Goal: Task Accomplishment & Management: Use online tool/utility

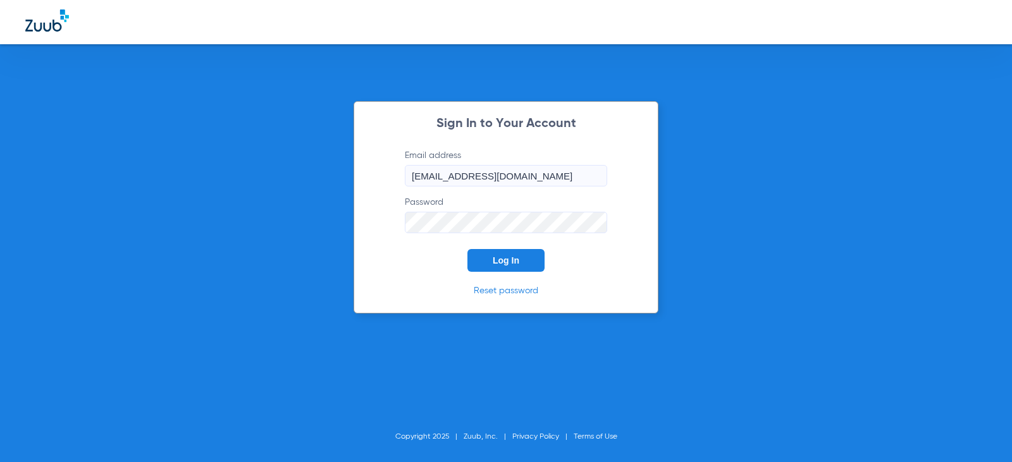
click at [503, 266] on button "Log In" at bounding box center [505, 260] width 77 height 23
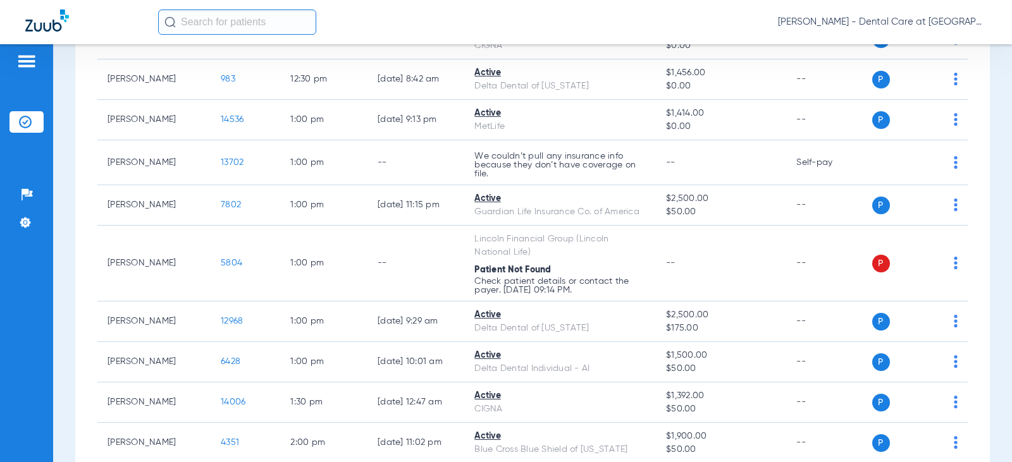
scroll to position [1707, 0]
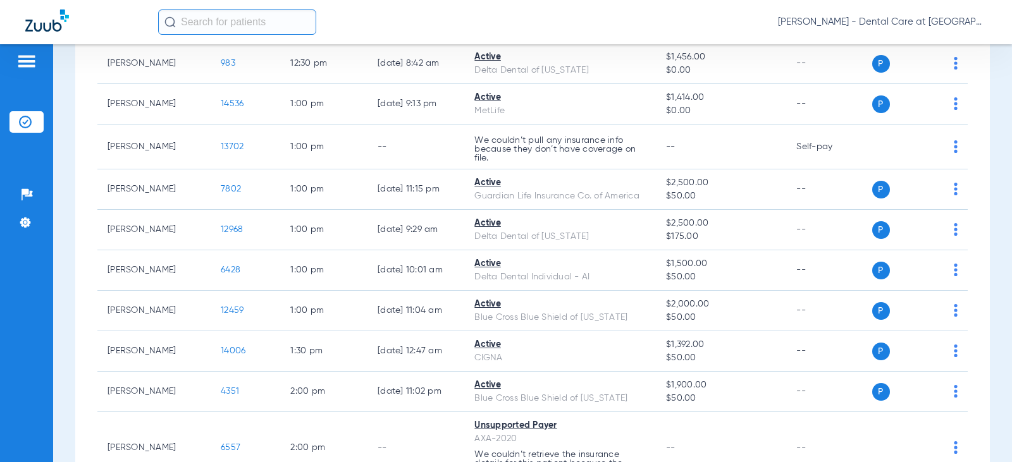
click at [220, 27] on input "text" at bounding box center [237, 21] width 158 height 25
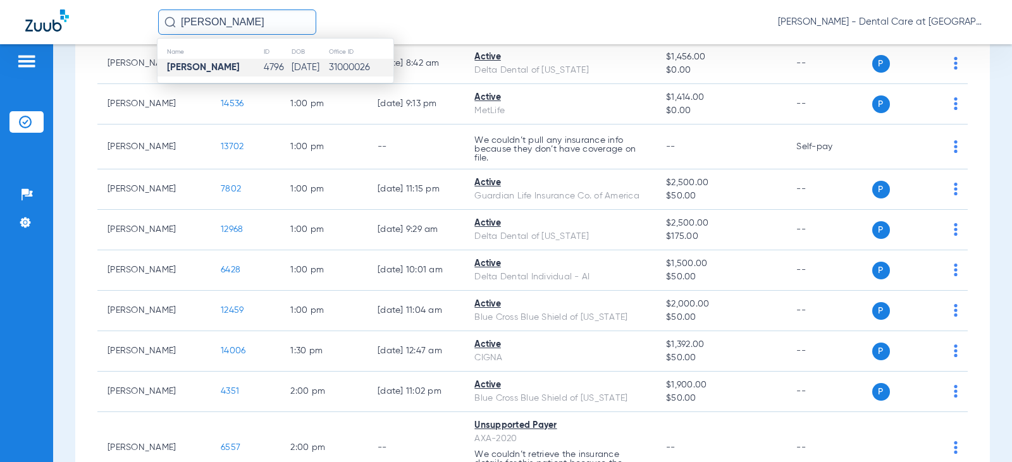
click at [243, 66] on td "[PERSON_NAME]" at bounding box center [210, 68] width 106 height 18
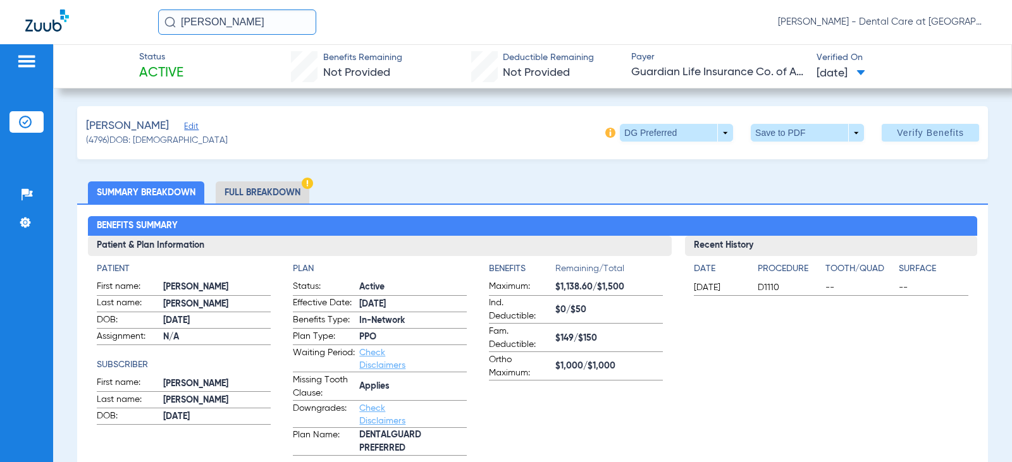
click at [293, 197] on li "Full Breakdown" at bounding box center [263, 192] width 94 height 22
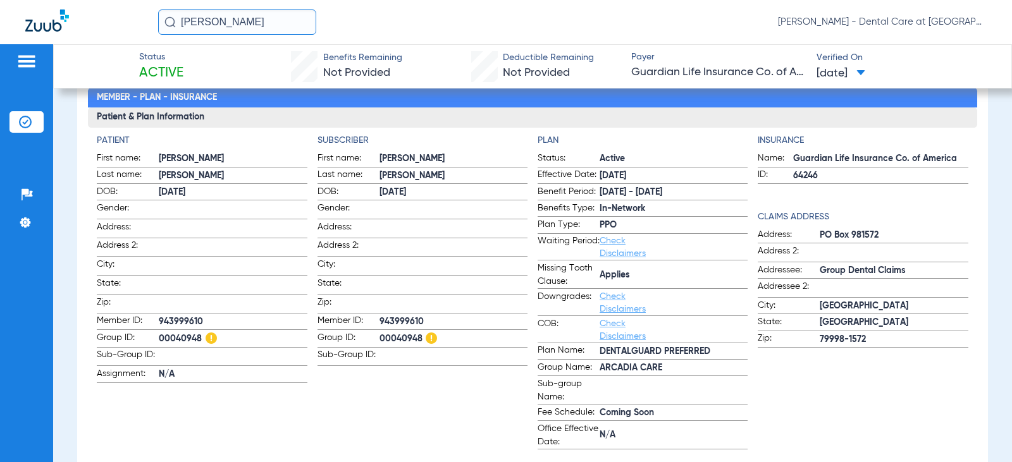
scroll to position [126, 0]
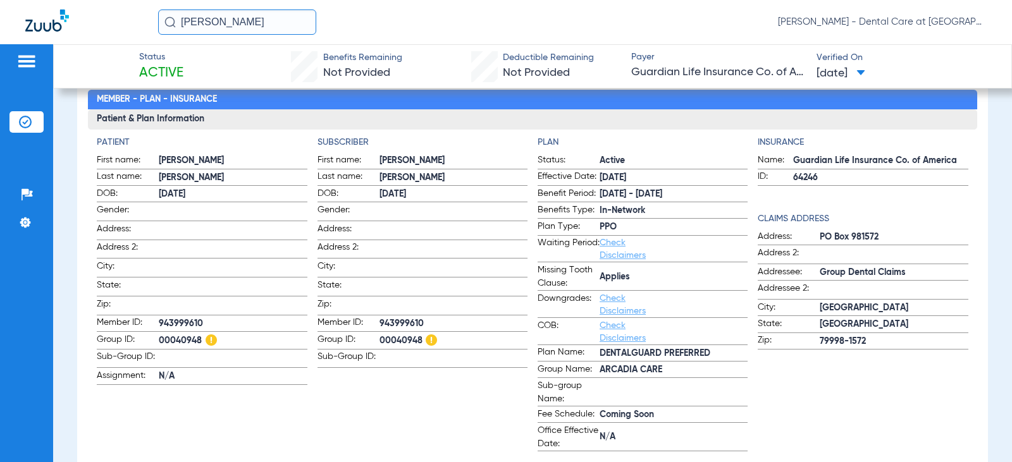
click at [473, 370] on app-subscriber-information "Subscriber First name: [PERSON_NAME] Last name: [PERSON_NAME]: [DEMOGRAPHIC_DAT…" at bounding box center [422, 294] width 210 height 316
click at [461, 397] on app-subscriber-information "Subscriber First name: [PERSON_NAME] Last name: [PERSON_NAME]: [DEMOGRAPHIC_DAT…" at bounding box center [422, 294] width 210 height 316
click at [365, 408] on app-subscriber-information "Subscriber First name: [PERSON_NAME] Last name: [PERSON_NAME]: [DEMOGRAPHIC_DAT…" at bounding box center [422, 294] width 210 height 316
click at [452, 410] on app-subscriber-information "Subscriber First name: [PERSON_NAME] Last name: [PERSON_NAME]: [DEMOGRAPHIC_DAT…" at bounding box center [422, 294] width 210 height 316
click at [266, 228] on span at bounding box center [233, 229] width 148 height 13
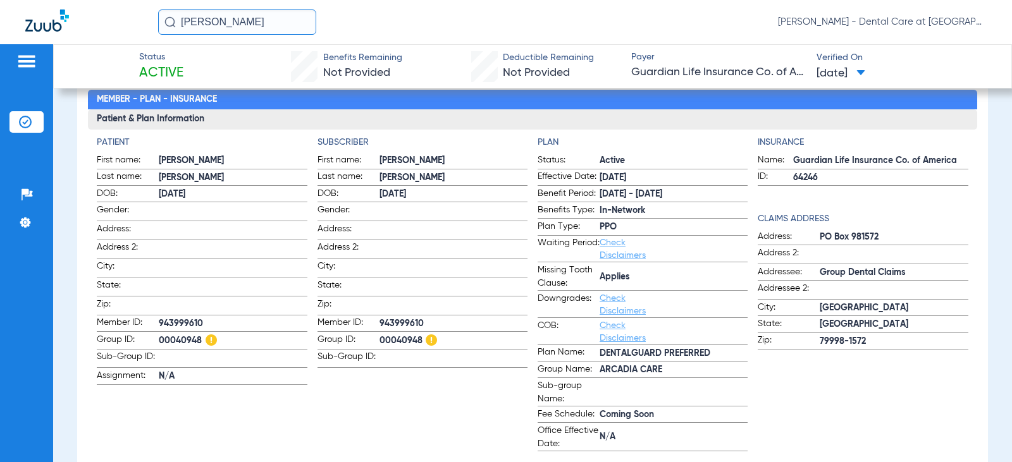
click at [445, 118] on h3 "Patient & Plan Information" at bounding box center [532, 119] width 889 height 20
click at [520, 153] on app-subscriber-information "Subscriber First name: [PERSON_NAME] Last name: [PERSON_NAME]: [DEMOGRAPHIC_DAT…" at bounding box center [422, 294] width 210 height 316
click at [487, 42] on div "[PERSON_NAME] [PERSON_NAME] - Dental Care at [GEOGRAPHIC_DATA]" at bounding box center [506, 22] width 1012 height 44
click at [476, 123] on h3 "Patient & Plan Information" at bounding box center [532, 119] width 889 height 20
drag, startPoint x: 264, startPoint y: 18, endPoint x: 80, endPoint y: 25, distance: 183.6
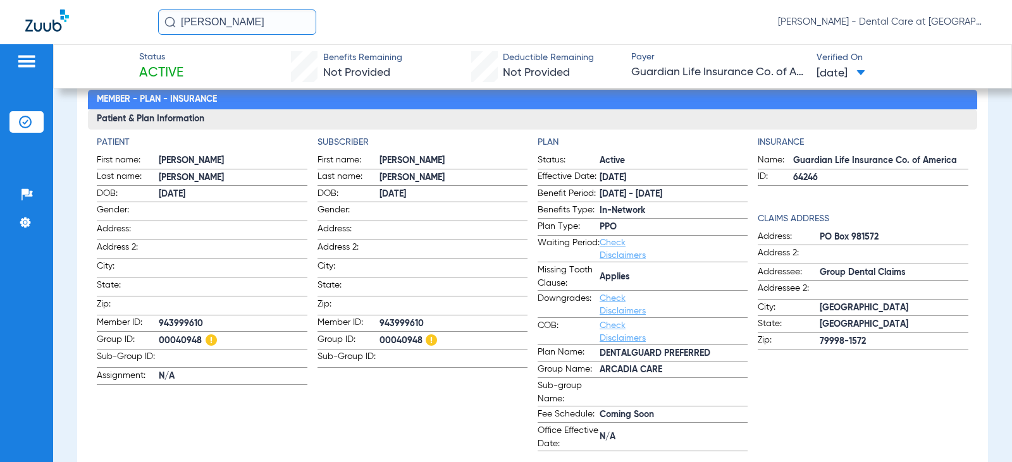
click at [80, 25] on div "[PERSON_NAME] [PERSON_NAME] - Dental Care at [GEOGRAPHIC_DATA]" at bounding box center [506, 22] width 1012 height 44
type input "m"
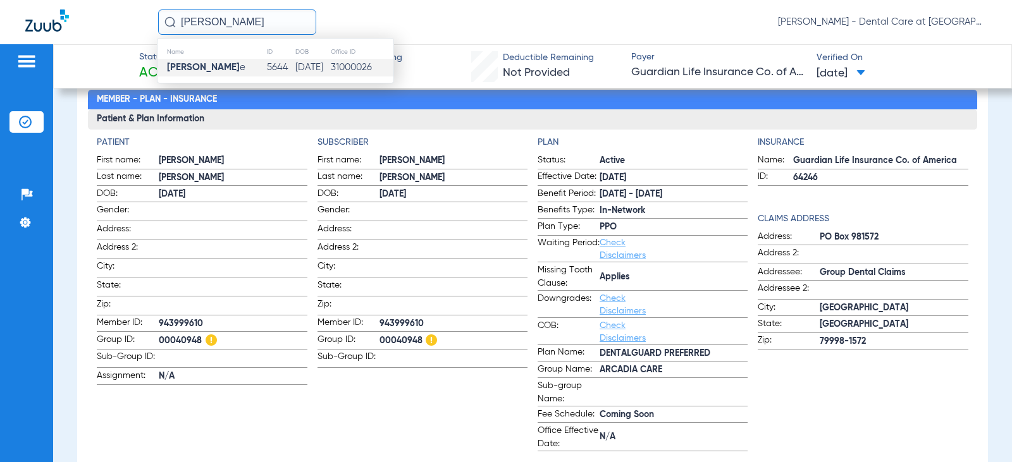
click at [192, 66] on strong "[PERSON_NAME]" at bounding box center [203, 67] width 73 height 9
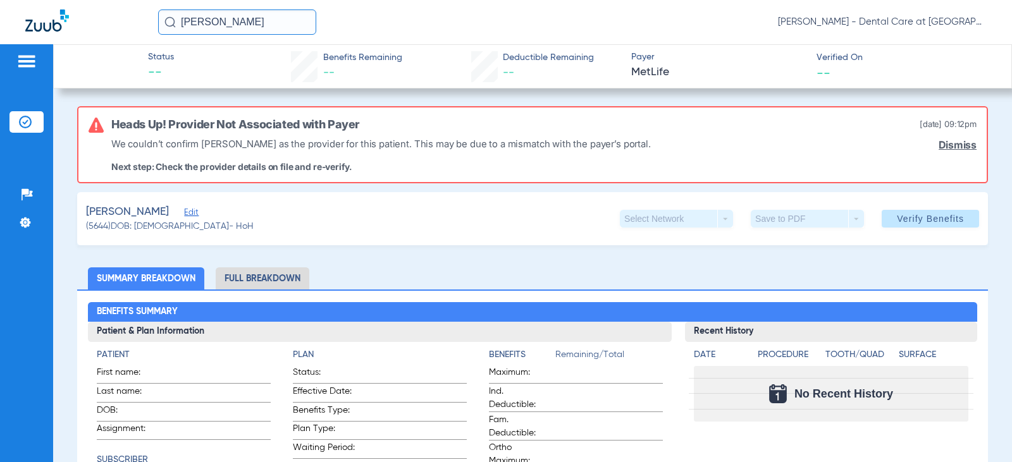
click at [278, 228] on div "[PERSON_NAME] Edit (5644) DOB: [DEMOGRAPHIC_DATA] - HoH Select Network arrow_dr…" at bounding box center [532, 218] width 911 height 53
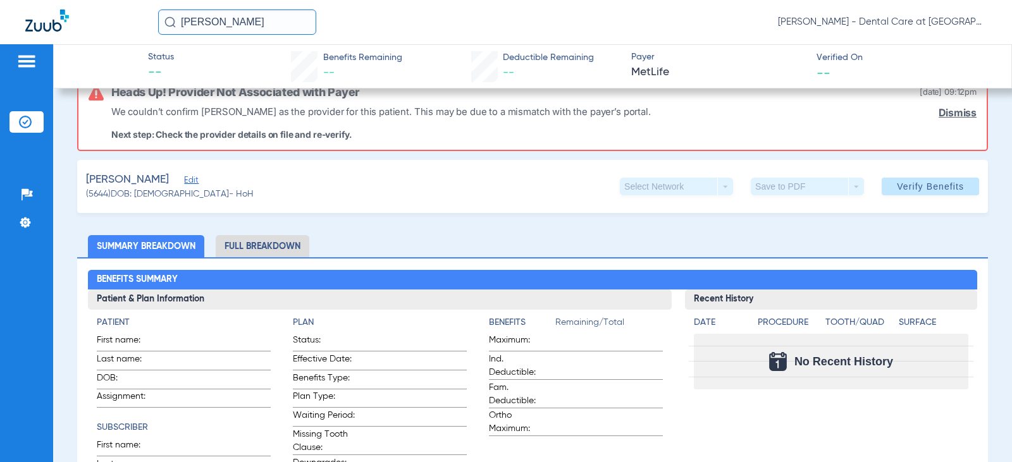
click at [464, 274] on div "Benefits Summary Patient & Plan Information Patient First name: Last name: DOB:…" at bounding box center [532, 434] width 911 height 354
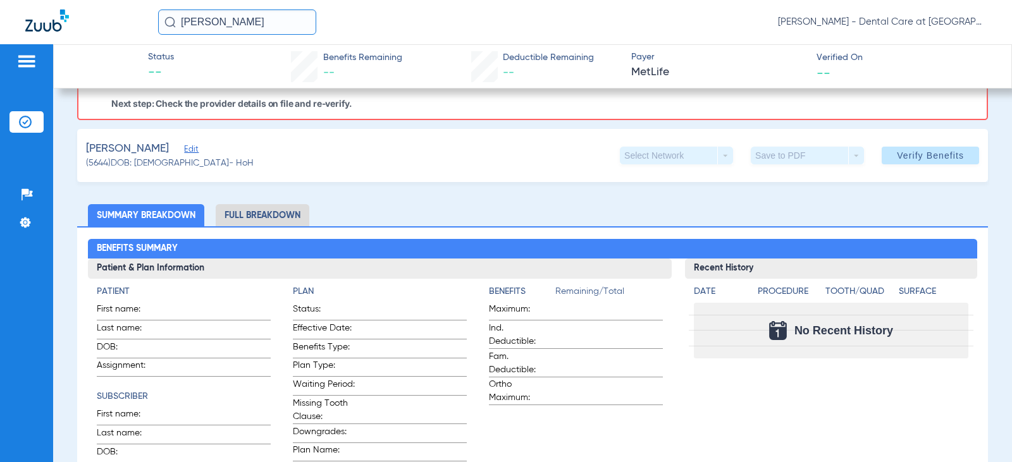
click at [285, 216] on li "Full Breakdown" at bounding box center [263, 215] width 94 height 22
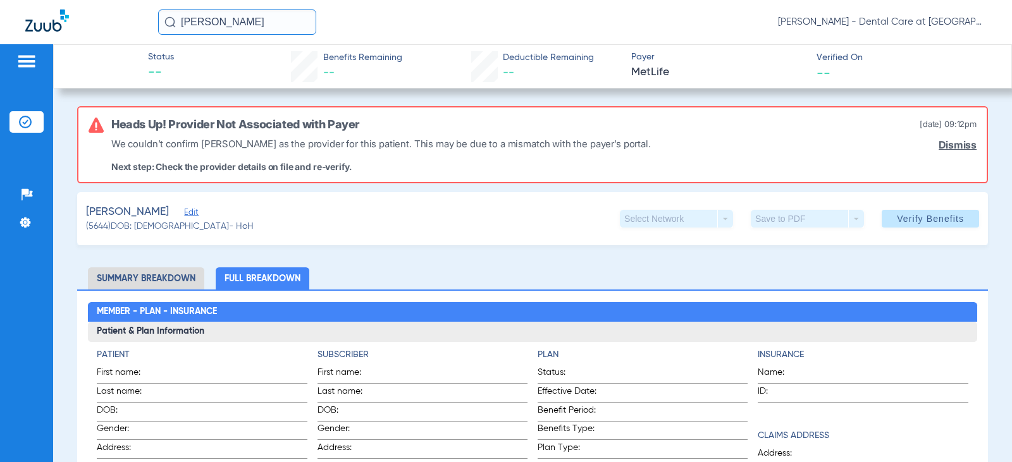
click at [938, 148] on link "Dismiss" at bounding box center [957, 145] width 38 height 12
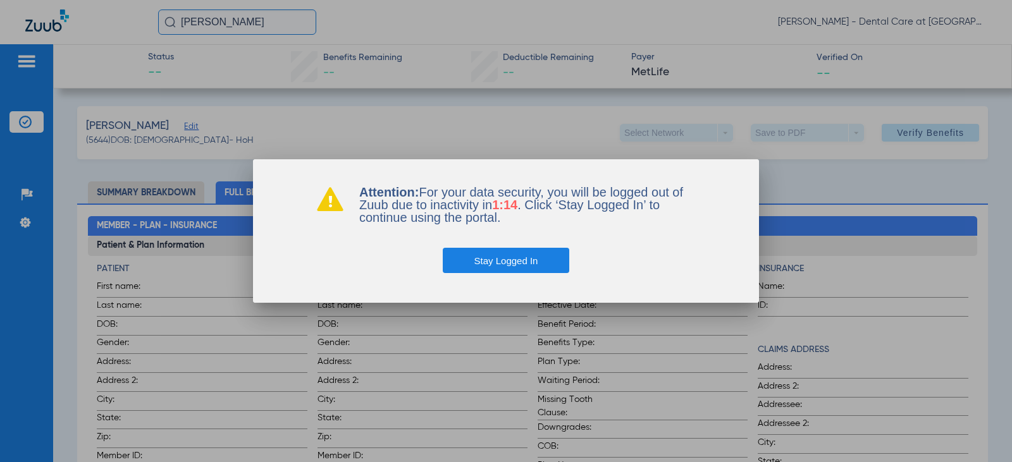
click at [457, 254] on button "Stay Logged In" at bounding box center [506, 260] width 127 height 25
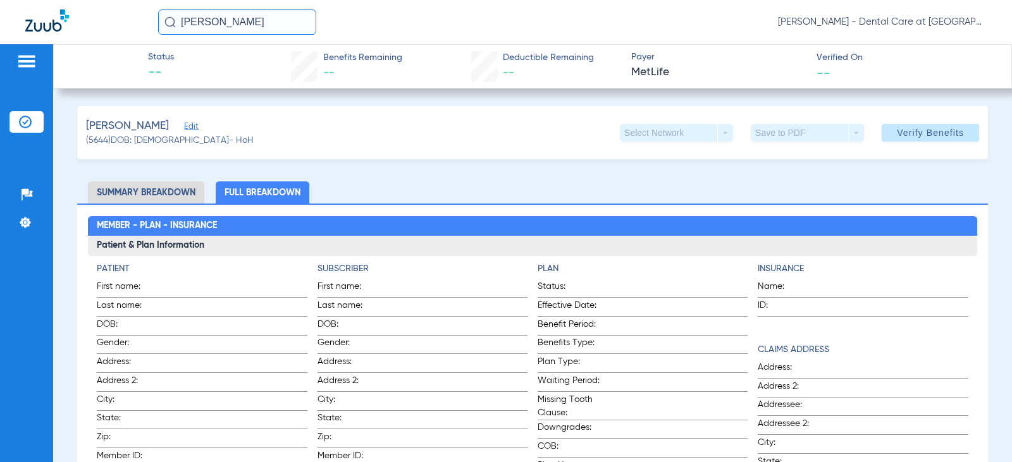
drag, startPoint x: 259, startPoint y: 20, endPoint x: -26, endPoint y: 13, distance: 285.3
click at [0, 13] on html "micah pop [PERSON_NAME] - Dental Care at [GEOGRAPHIC_DATA] Patients Insurance V…" at bounding box center [506, 231] width 1012 height 462
type input "[PERSON_NAME]"
click at [278, 29] on input "[PERSON_NAME]" at bounding box center [237, 21] width 158 height 25
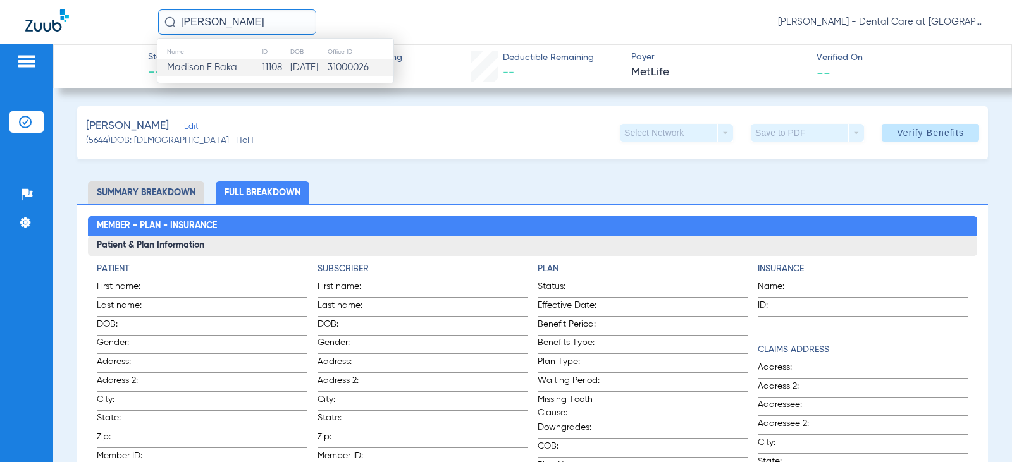
click at [290, 70] on td "[DATE]" at bounding box center [309, 68] width 38 height 18
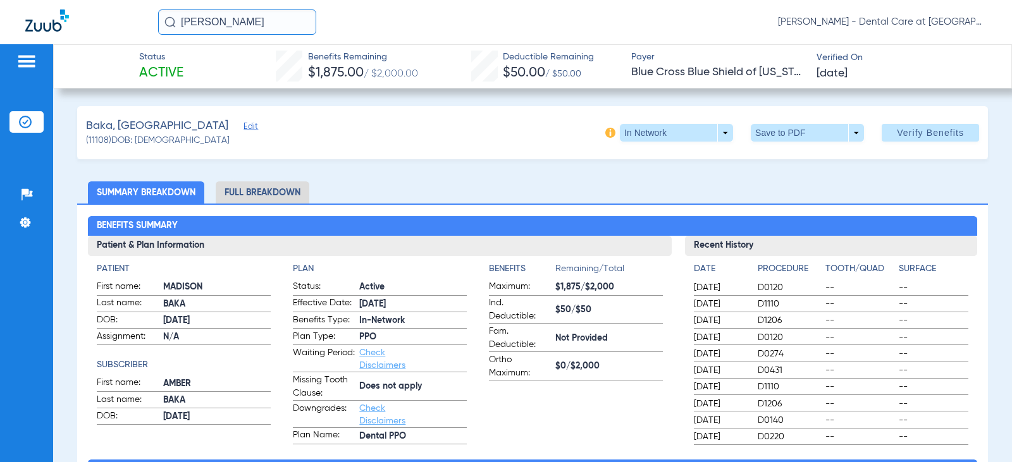
click at [290, 193] on li "Full Breakdown" at bounding box center [263, 192] width 94 height 22
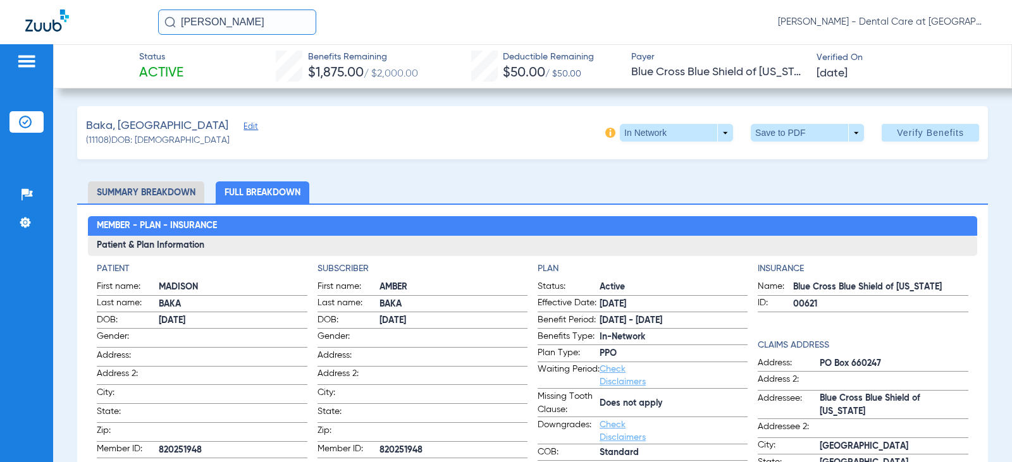
click at [291, 195] on li "Full Breakdown" at bounding box center [263, 192] width 94 height 22
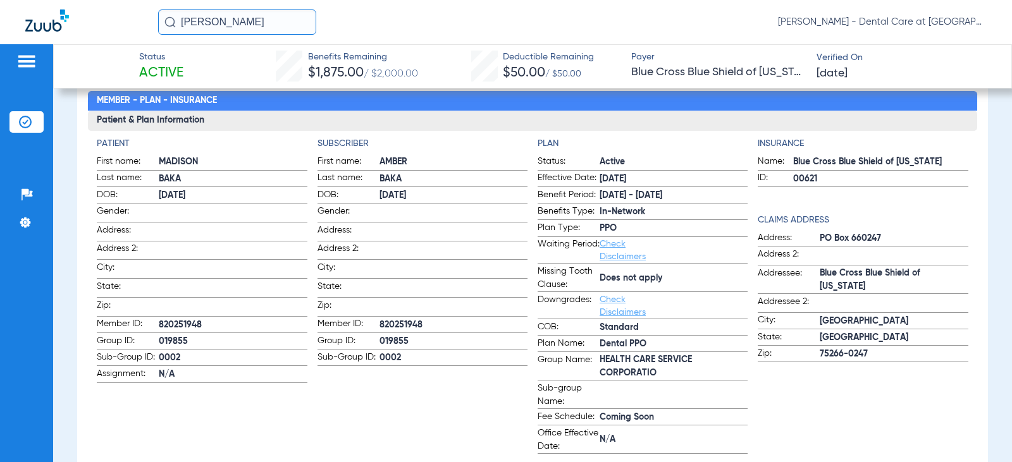
scroll to position [126, 0]
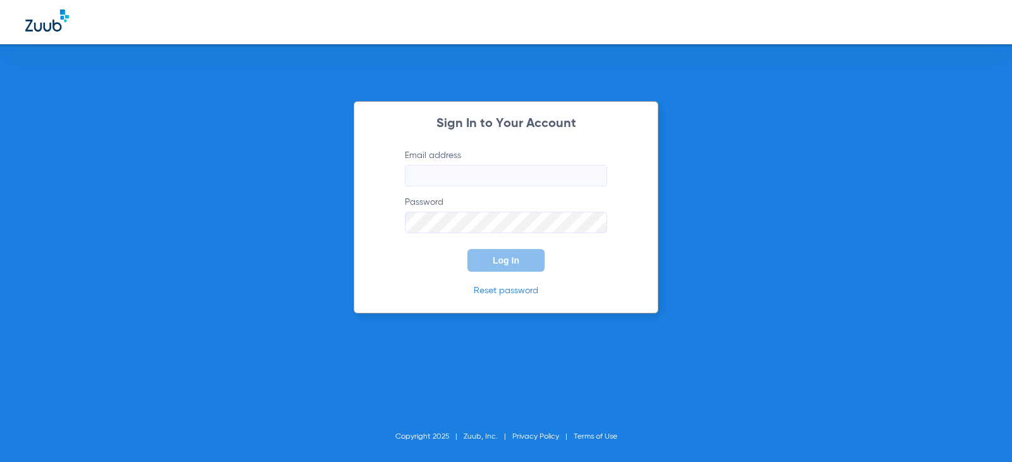
type input "[EMAIL_ADDRESS][DOMAIN_NAME]"
click at [500, 253] on button "Log In" at bounding box center [505, 260] width 77 height 23
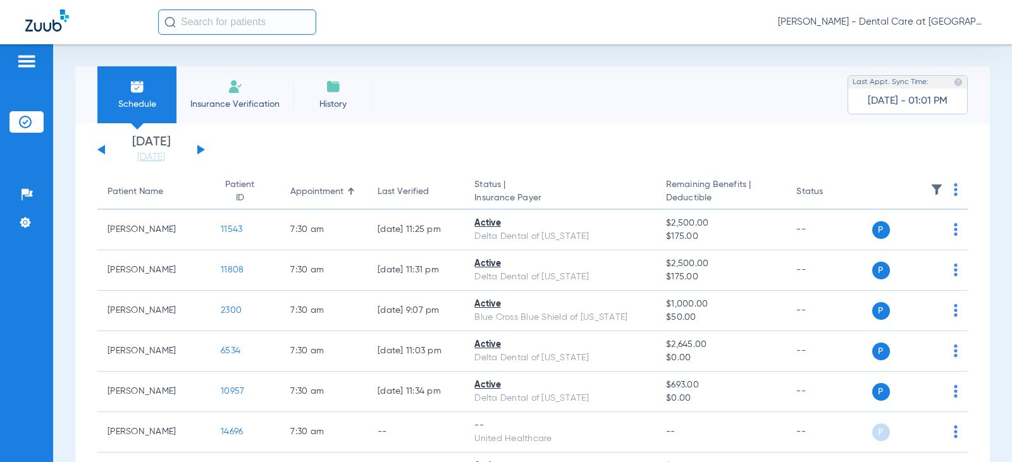
click at [203, 149] on button at bounding box center [201, 149] width 8 height 9
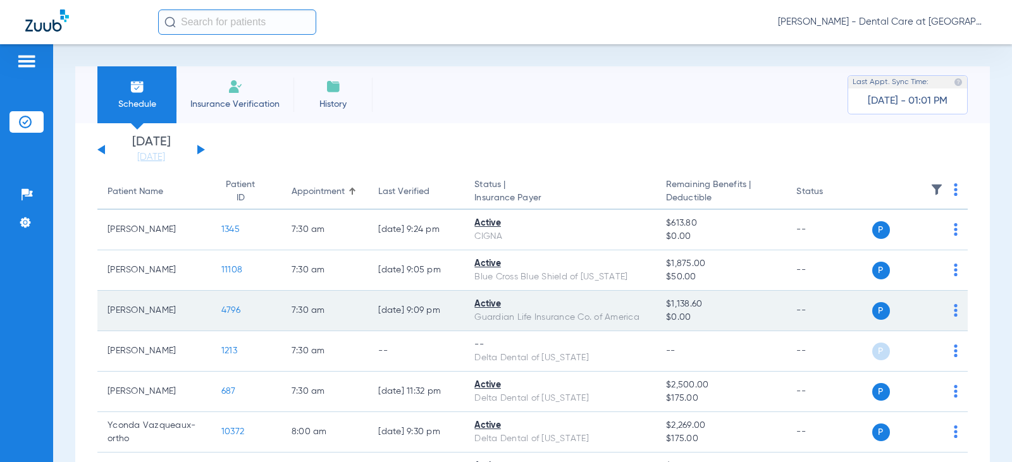
click at [954, 309] on img at bounding box center [956, 310] width 4 height 13
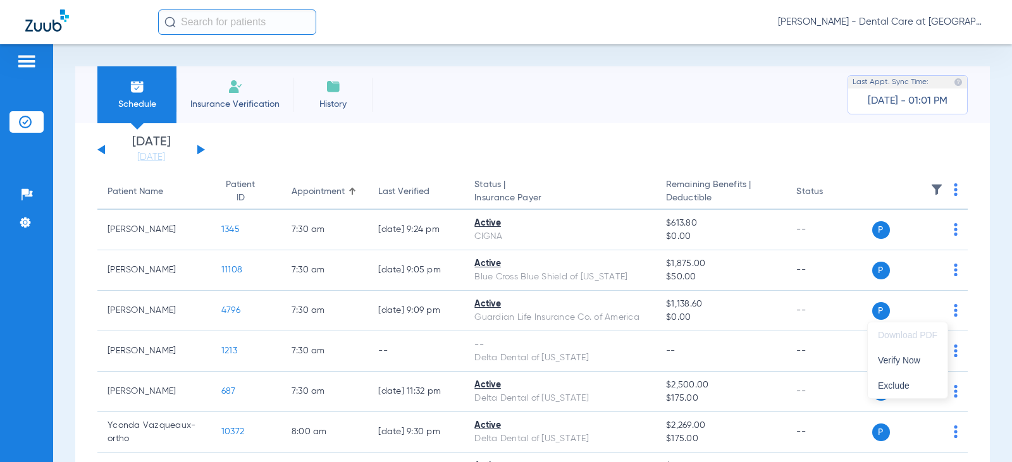
click at [213, 15] on div at bounding box center [506, 231] width 1012 height 462
click at [214, 17] on input "text" at bounding box center [237, 21] width 158 height 25
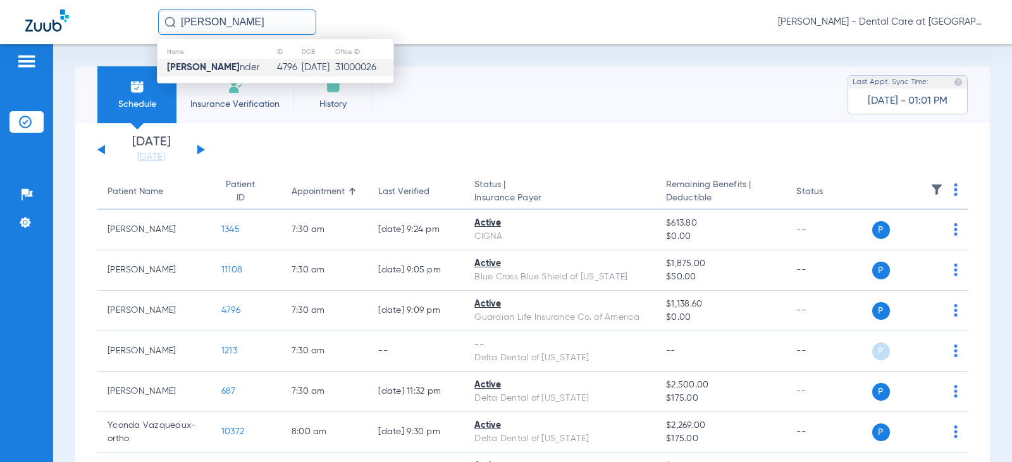
click at [210, 67] on strong "[PERSON_NAME]" at bounding box center [203, 67] width 73 height 9
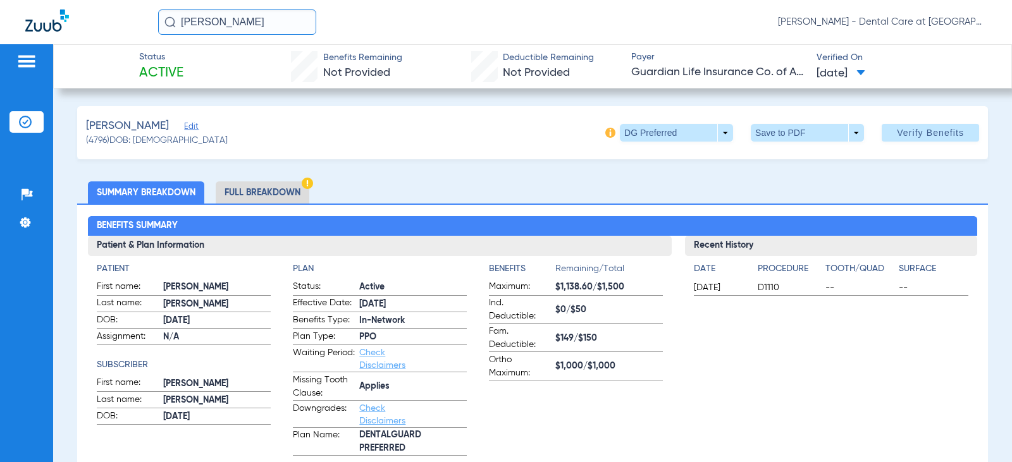
click at [282, 197] on li "Full Breakdown" at bounding box center [263, 192] width 94 height 22
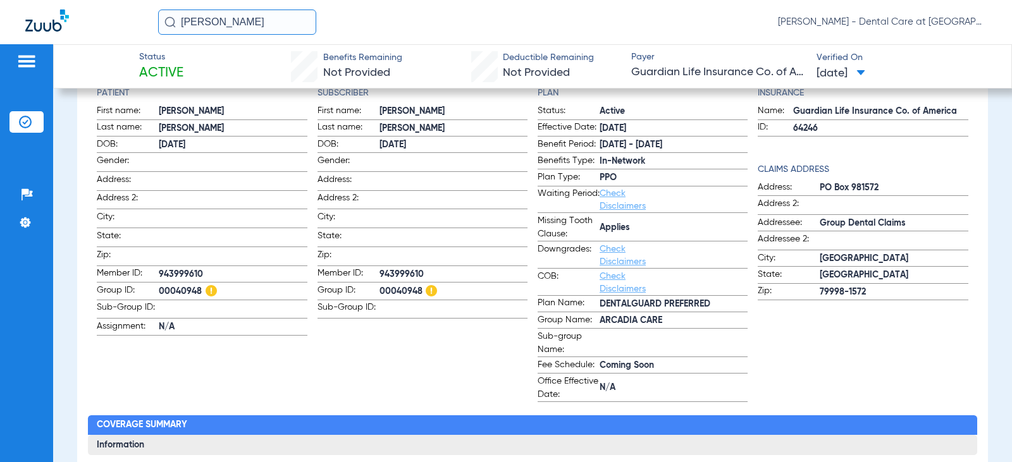
scroll to position [190, 0]
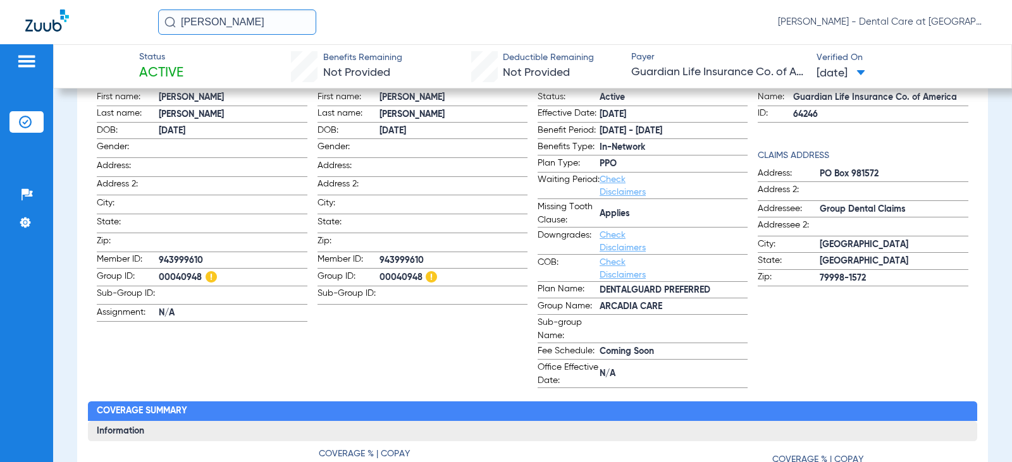
click at [400, 326] on app-subscriber-information "Subscriber First name: [PERSON_NAME] Last name: [PERSON_NAME]: [DEMOGRAPHIC_DAT…" at bounding box center [422, 231] width 210 height 316
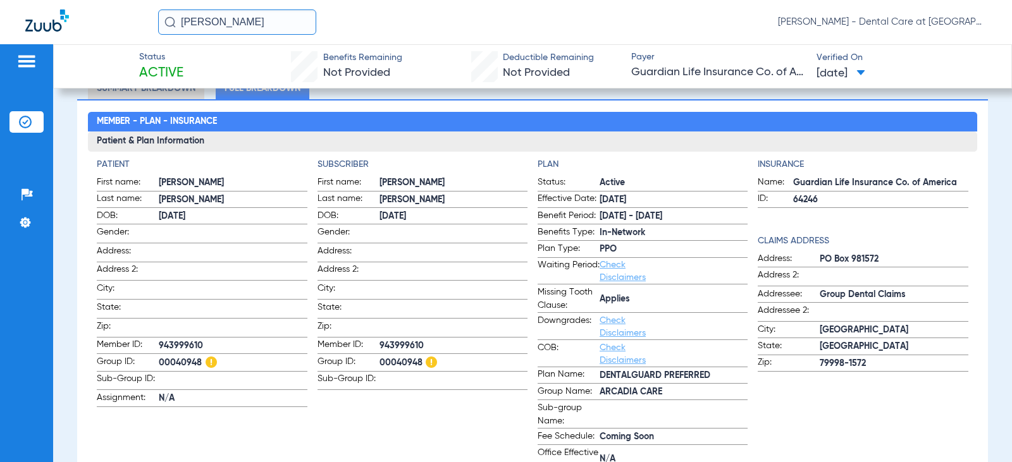
scroll to position [126, 0]
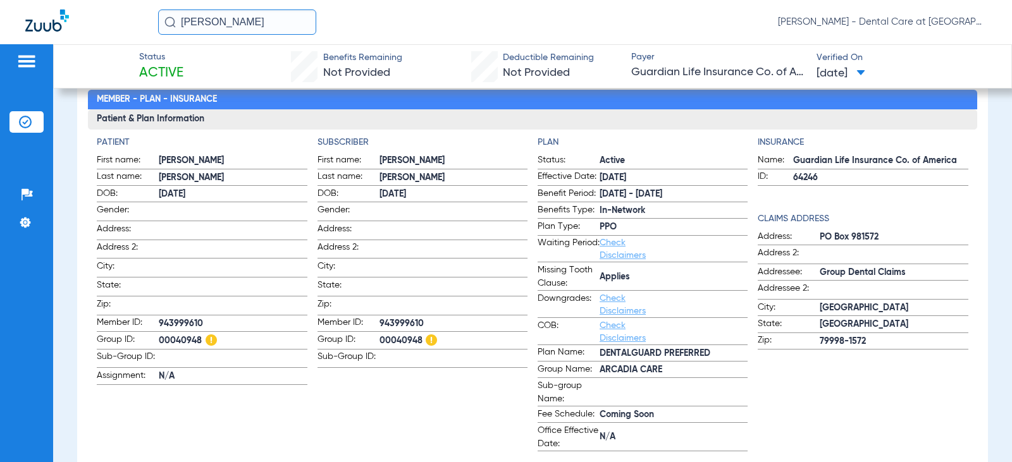
click at [157, 428] on app-patient-information "Patient First name: [PERSON_NAME] Last name: [PERSON_NAME]: [DEMOGRAPHIC_DATA] …" at bounding box center [202, 294] width 210 height 316
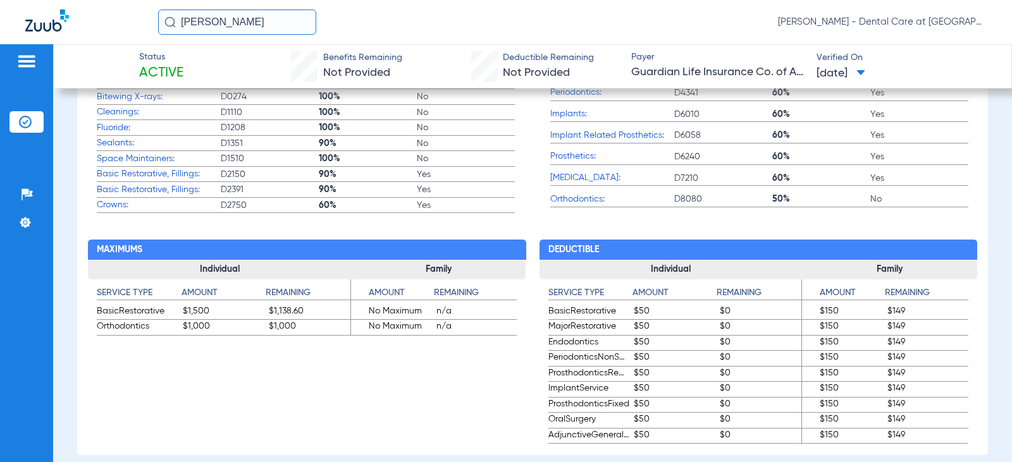
scroll to position [632, 0]
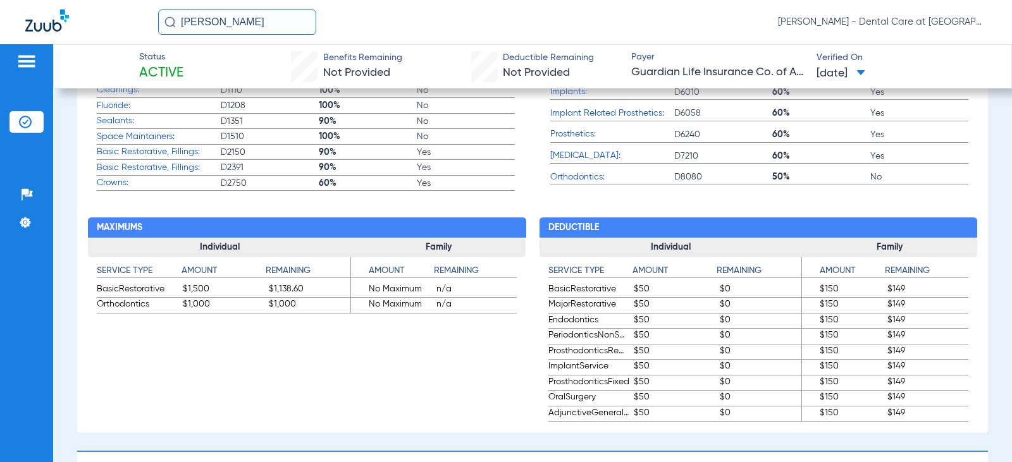
click at [206, 292] on span "$1,500" at bounding box center [224, 290] width 82 height 15
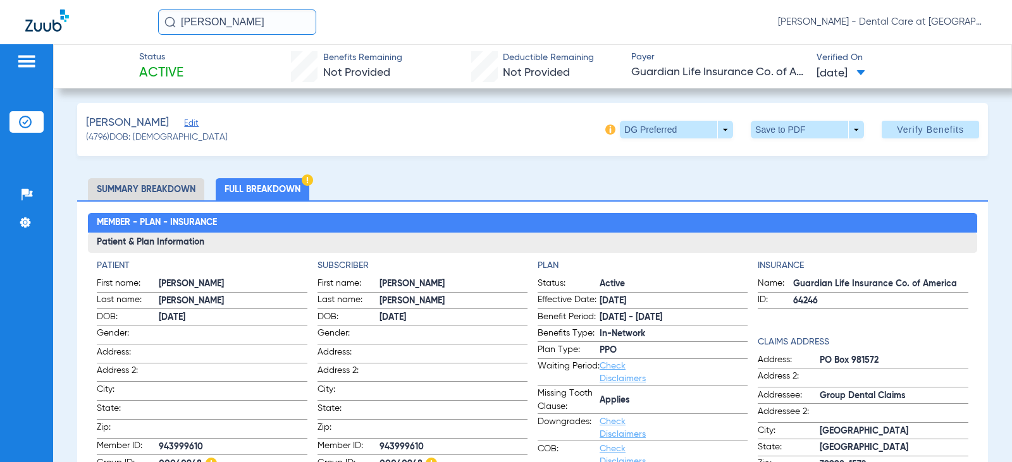
scroll to position [0, 0]
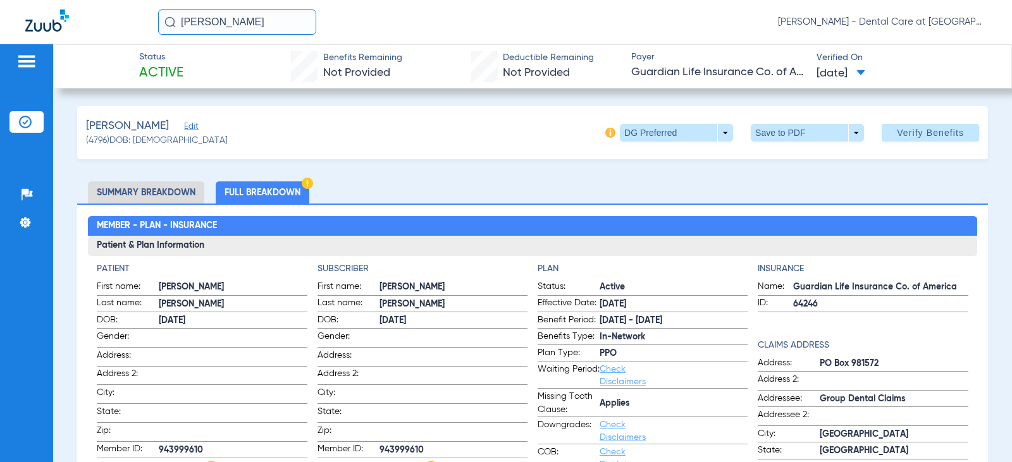
drag, startPoint x: 261, startPoint y: 18, endPoint x: 138, endPoint y: 35, distance: 124.5
click at [148, 34] on div "[PERSON_NAME] alexa [PERSON_NAME] - Dental Care at [GEOGRAPHIC_DATA]" at bounding box center [506, 22] width 1012 height 44
click at [230, 14] on input "will turk" at bounding box center [237, 21] width 158 height 25
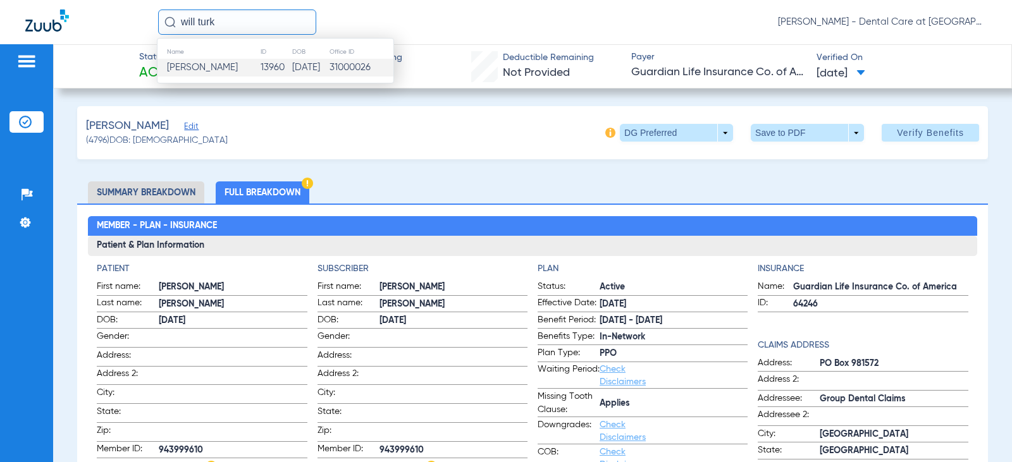
click at [260, 66] on td "13960" at bounding box center [276, 68] width 32 height 18
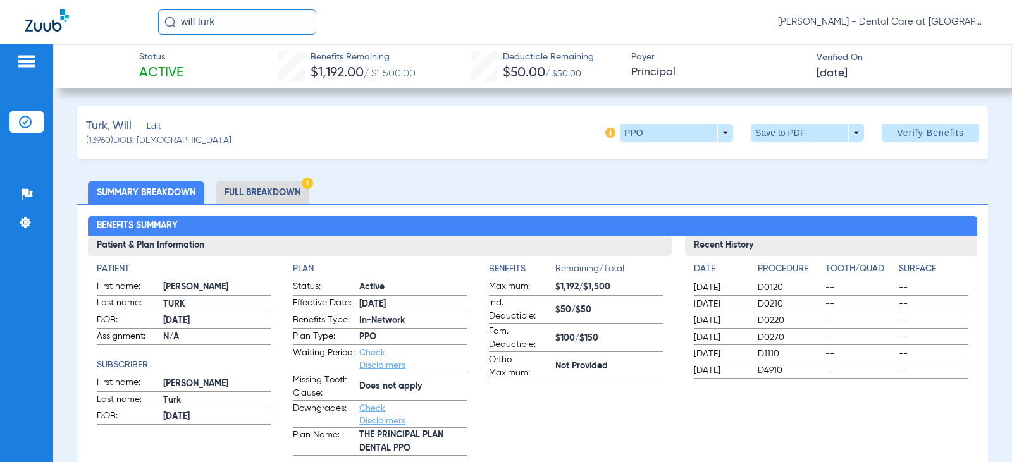
click at [249, 195] on li "Full Breakdown" at bounding box center [263, 192] width 94 height 22
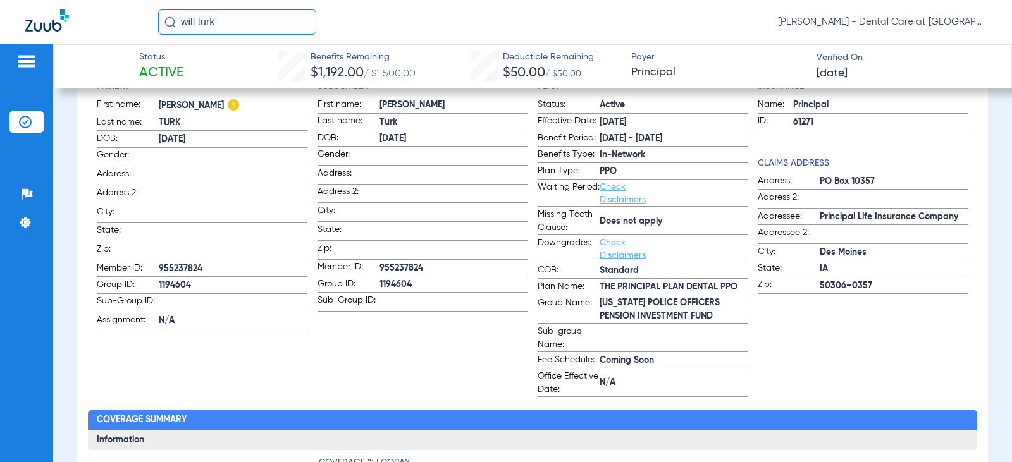
scroll to position [190, 0]
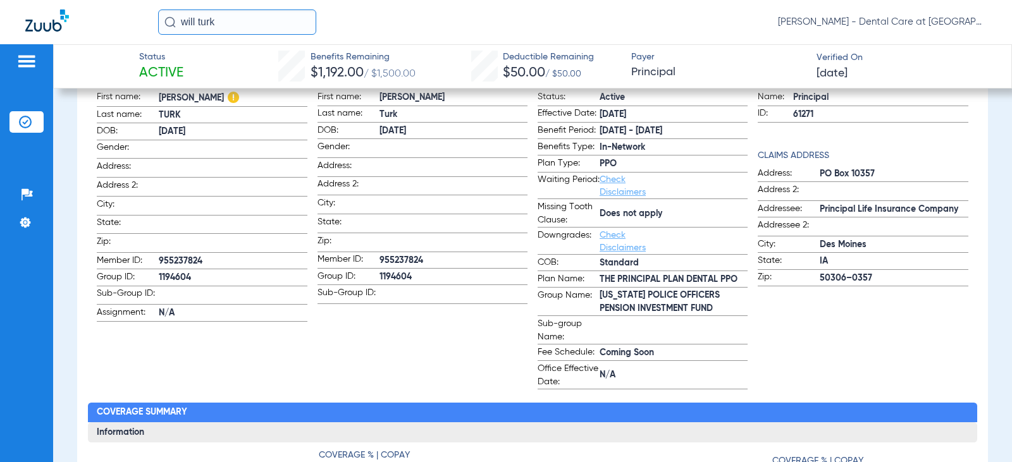
click at [258, 307] on span "N/A" at bounding box center [233, 313] width 148 height 13
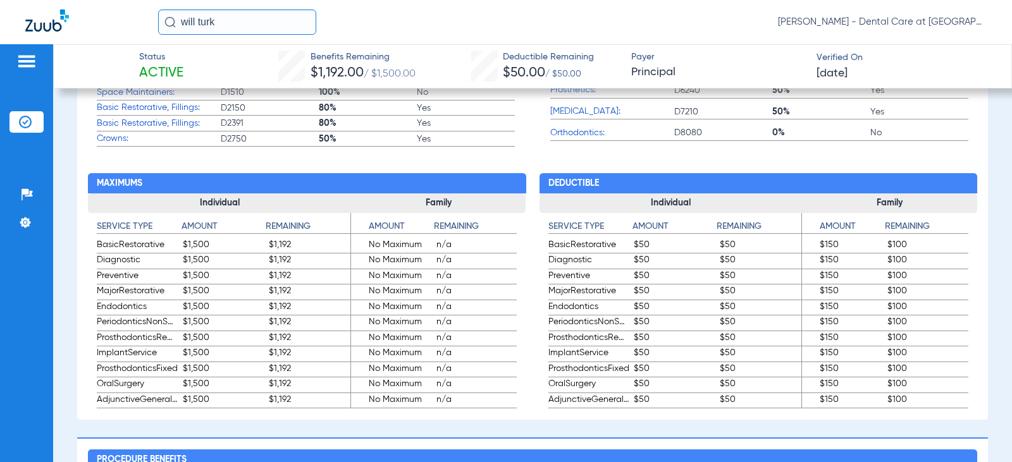
scroll to position [696, 0]
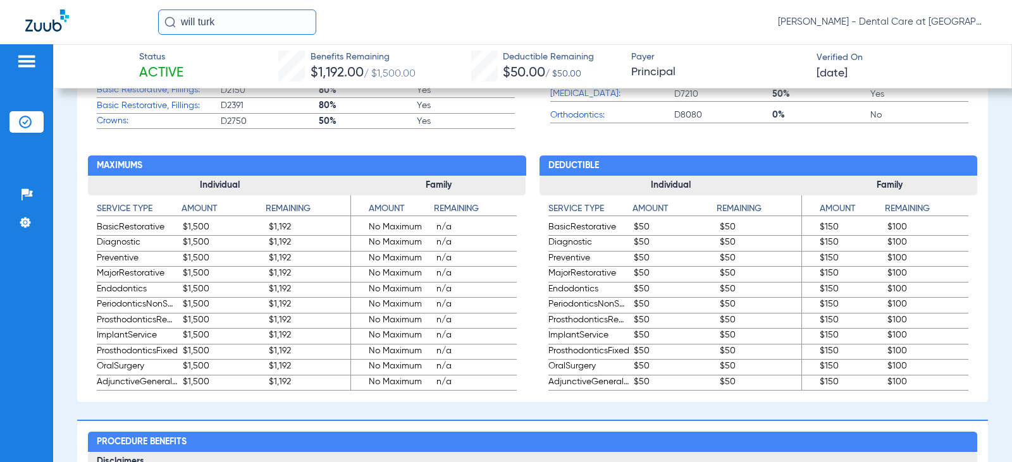
drag, startPoint x: 257, startPoint y: 22, endPoint x: 82, endPoint y: 22, distance: 174.5
click at [82, 22] on div "will [DEMOGRAPHIC_DATA] [PERSON_NAME] - Dental Care at [GEOGRAPHIC_DATA]" at bounding box center [506, 22] width 1012 height 44
click at [255, 16] on input "[PERSON_NAME]" at bounding box center [237, 21] width 158 height 25
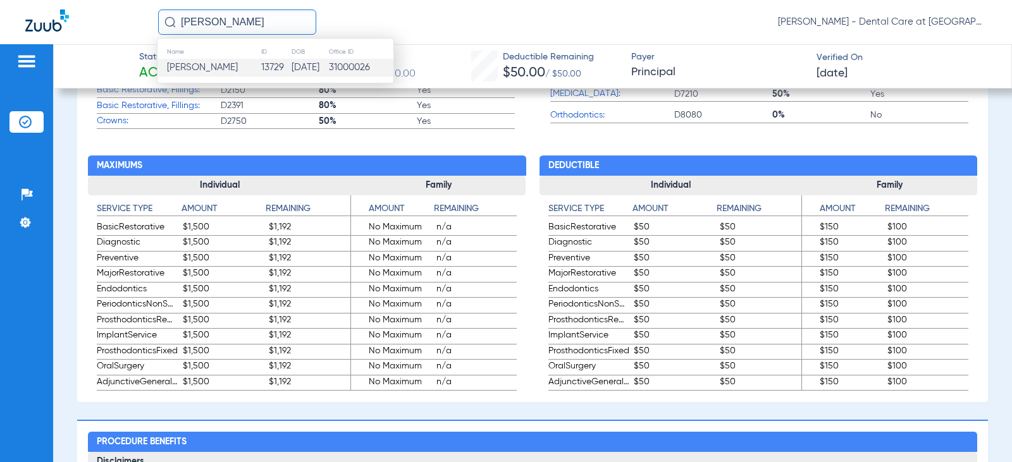
click at [261, 73] on td "13729" at bounding box center [276, 68] width 30 height 18
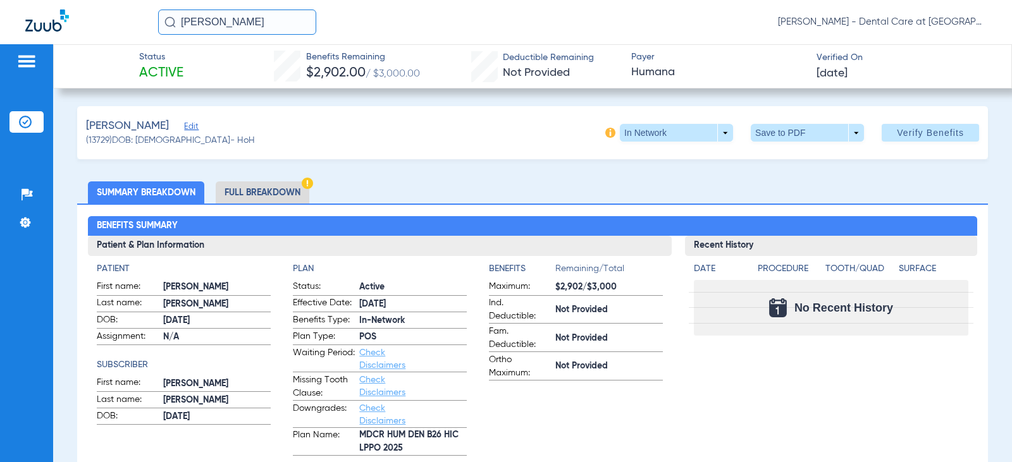
click at [248, 187] on li "Full Breakdown" at bounding box center [263, 192] width 94 height 22
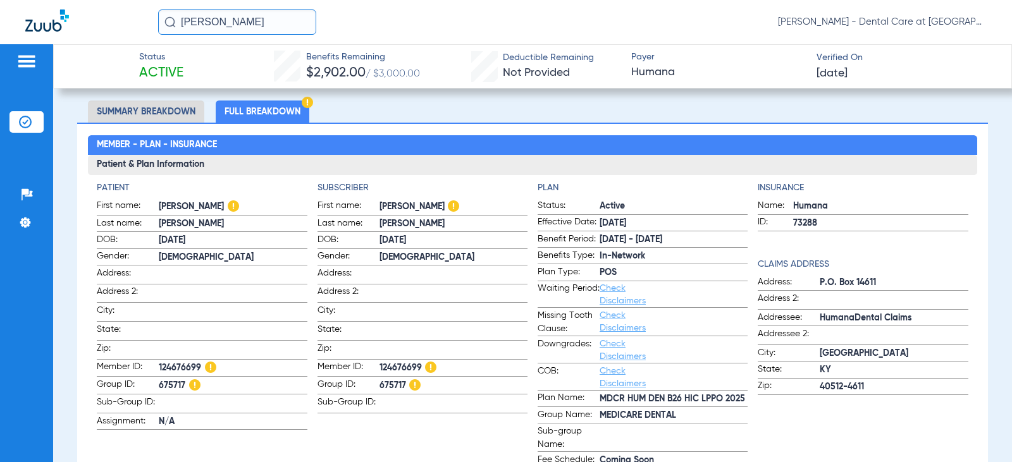
scroll to position [63, 0]
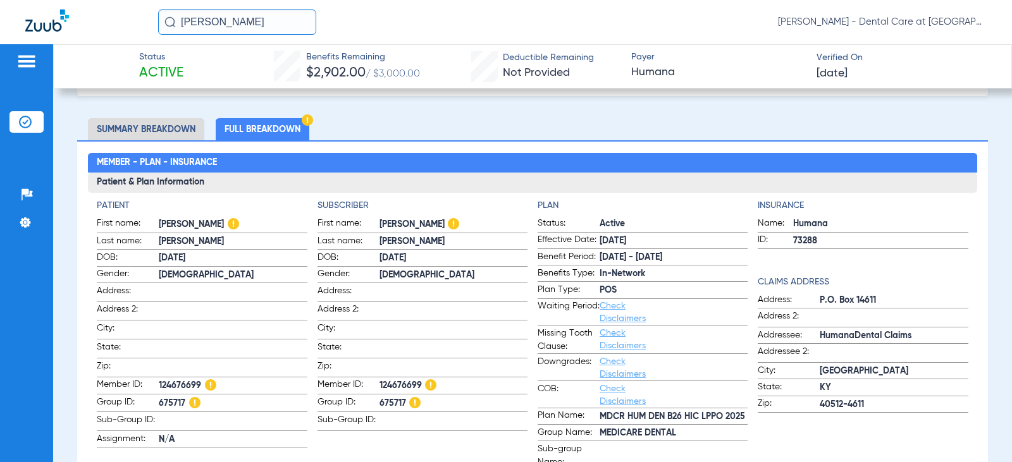
drag, startPoint x: 252, startPoint y: 16, endPoint x: 111, endPoint y: 29, distance: 141.6
click at [111, 29] on div "[PERSON_NAME] [PERSON_NAME] - Dental Care at [GEOGRAPHIC_DATA]" at bounding box center [506, 22] width 1012 height 44
click at [266, 22] on input "[PERSON_NAME]" at bounding box center [237, 21] width 158 height 25
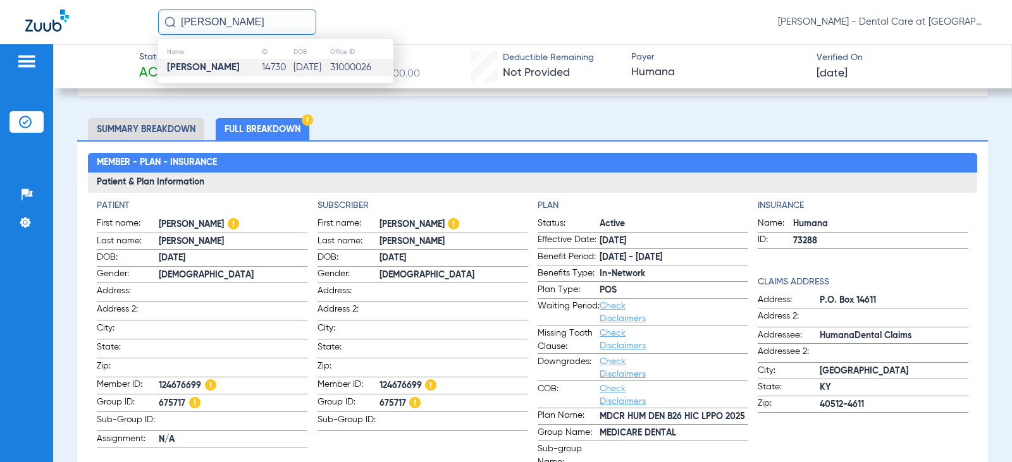
click at [261, 68] on td "14730" at bounding box center [277, 68] width 32 height 18
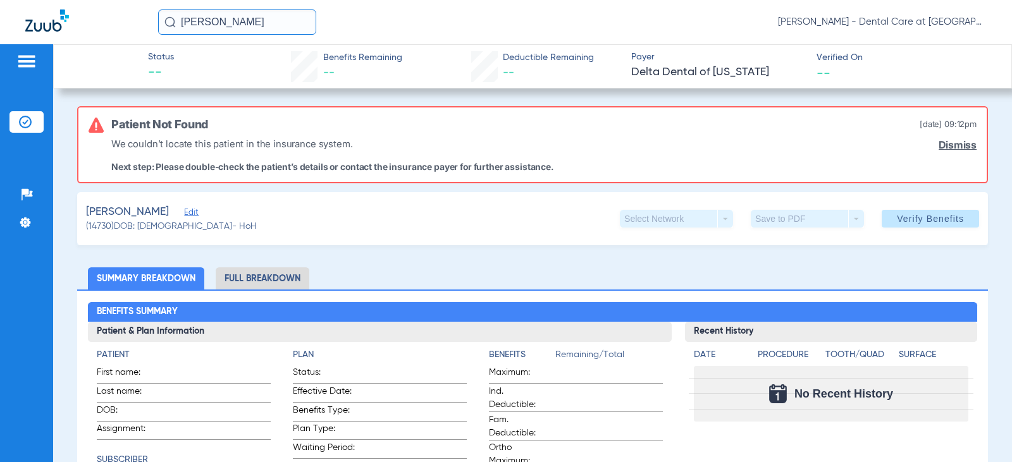
drag, startPoint x: 249, startPoint y: 20, endPoint x: 18, endPoint y: 13, distance: 231.6
click at [18, 14] on div "[PERSON_NAME] [PERSON_NAME] - Dental Care at [GEOGRAPHIC_DATA]" at bounding box center [506, 22] width 1012 height 44
click at [242, 25] on input "[PERSON_NAME]" at bounding box center [237, 21] width 158 height 25
click at [237, 19] on input "[PERSON_NAME]" at bounding box center [237, 21] width 158 height 25
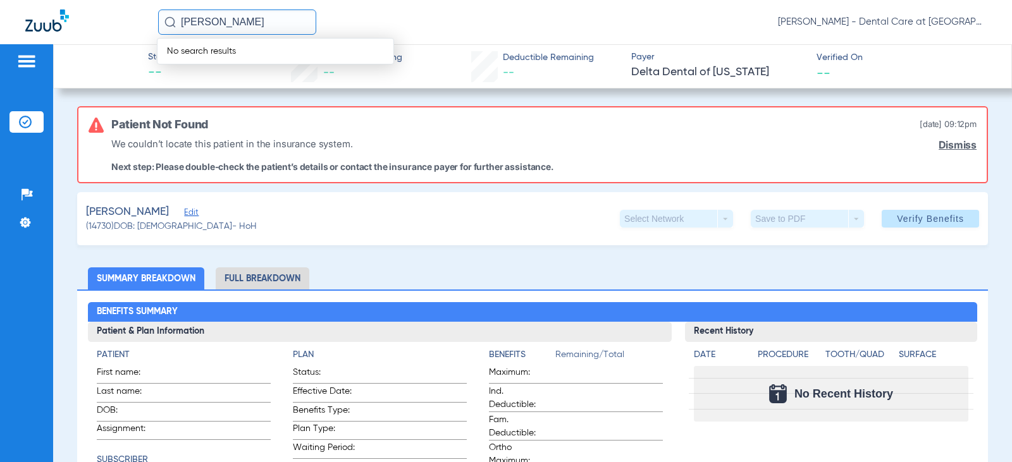
click at [289, 20] on input "[PERSON_NAME]" at bounding box center [237, 21] width 158 height 25
type input "[PERSON_NAME]"
click at [207, 20] on input "[PERSON_NAME]" at bounding box center [237, 21] width 158 height 25
click at [360, 68] on td "31000026" at bounding box center [360, 68] width 65 height 18
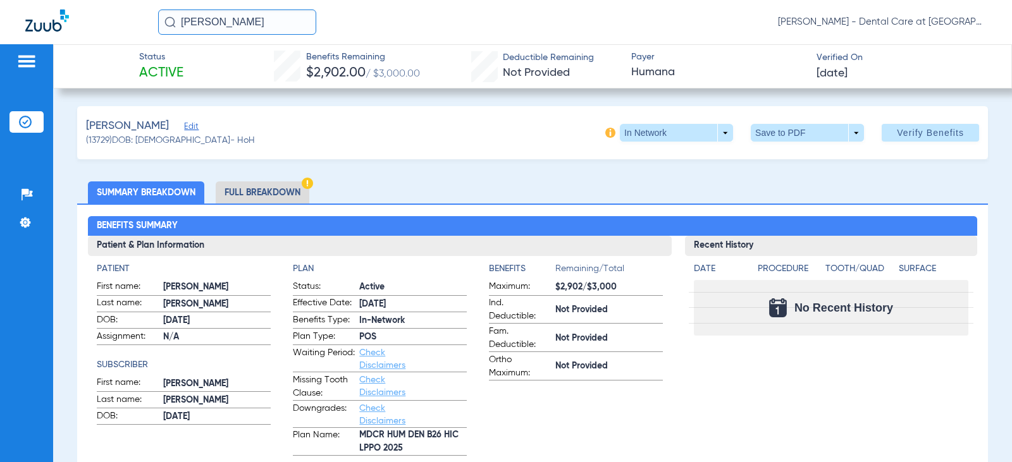
click at [245, 190] on li "Full Breakdown" at bounding box center [263, 192] width 94 height 22
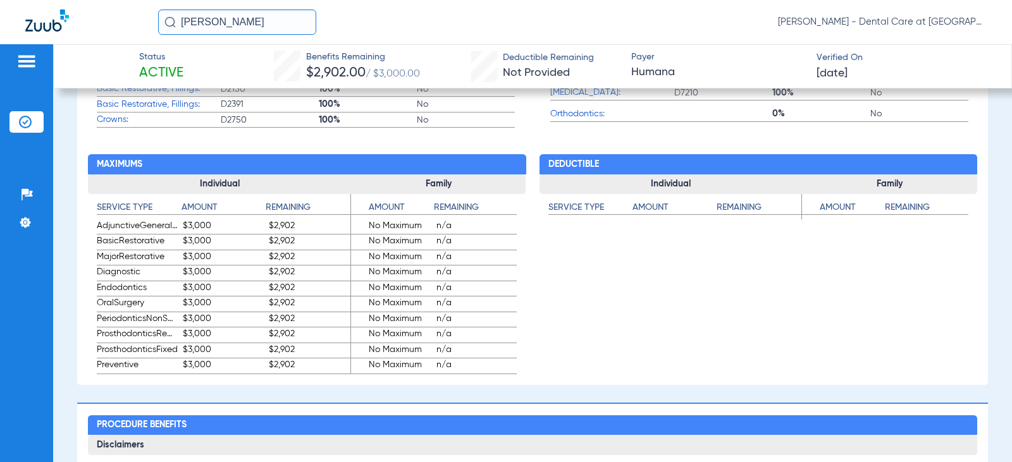
scroll to position [632, 0]
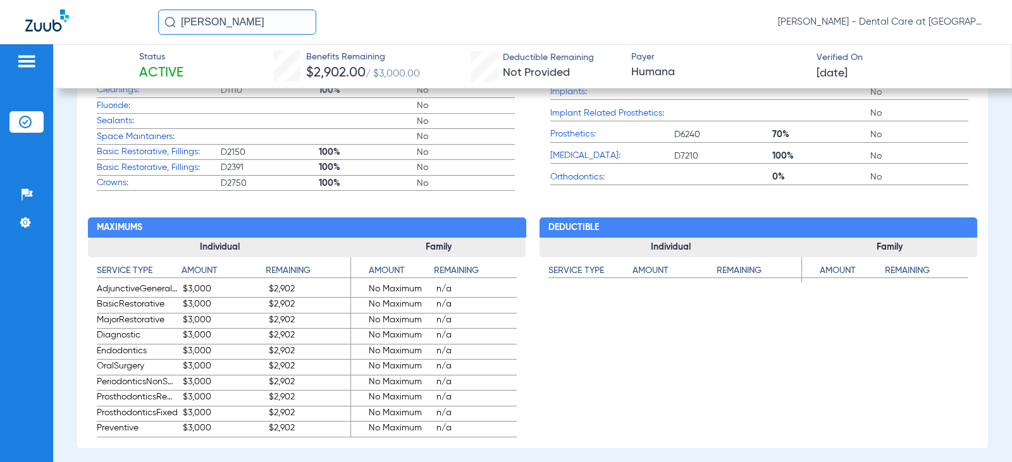
click at [874, 350] on app-benefits "Deductible Individual Service Type Amount Remaining Family Service Type Amount …" at bounding box center [758, 314] width 438 height 247
drag, startPoint x: 252, startPoint y: 18, endPoint x: 108, endPoint y: 23, distance: 143.6
click at [108, 23] on div "[PERSON_NAME] [PERSON_NAME] - Dental Care at [GEOGRAPHIC_DATA]" at bounding box center [506, 22] width 1012 height 44
click at [255, 20] on input "[PERSON_NAME]" at bounding box center [237, 21] width 158 height 25
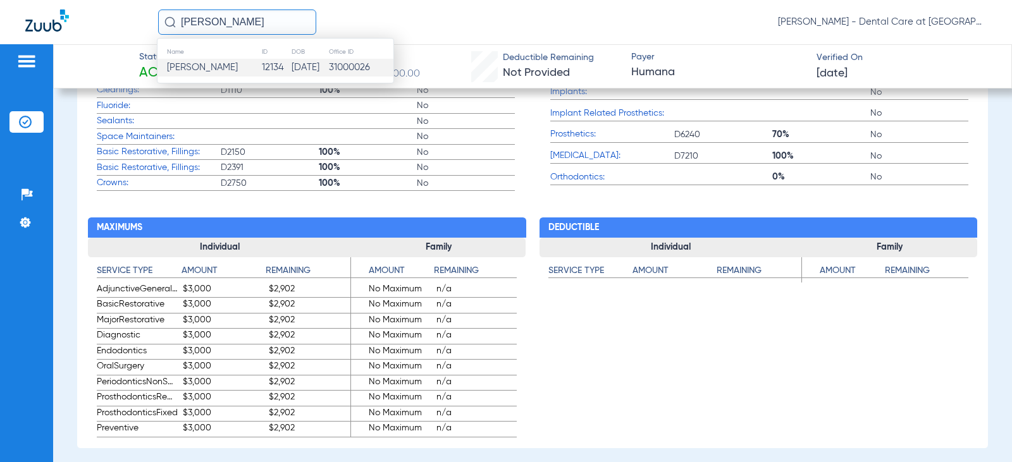
click at [261, 64] on td "12134" at bounding box center [276, 68] width 30 height 18
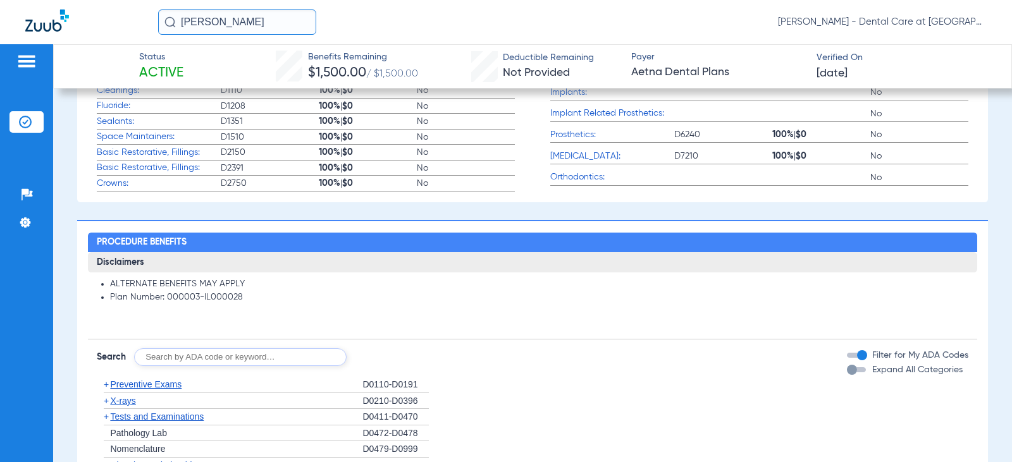
scroll to position [523, 0]
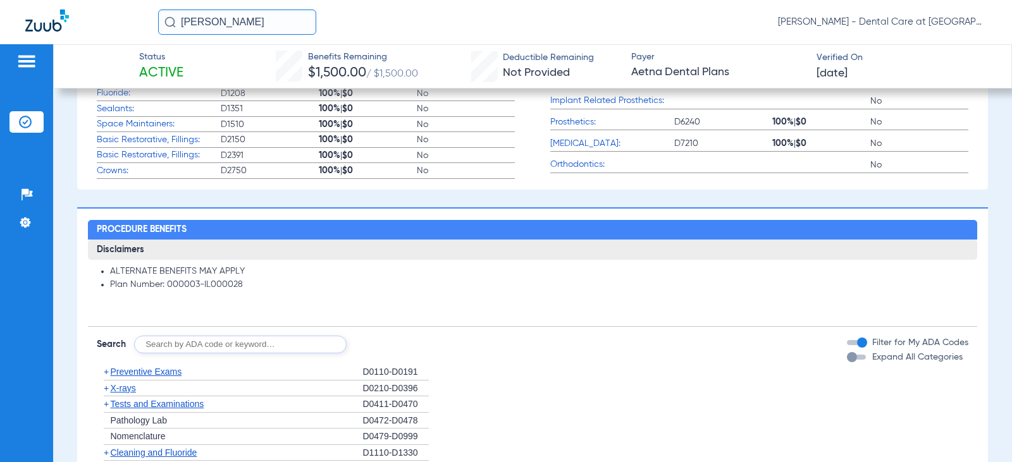
click at [505, 321] on app-breakdown-subsection "Disclaimers ALTERNATE BENEFITS MAY APPLY Plan Number: 000003-IL000028" at bounding box center [532, 283] width 889 height 87
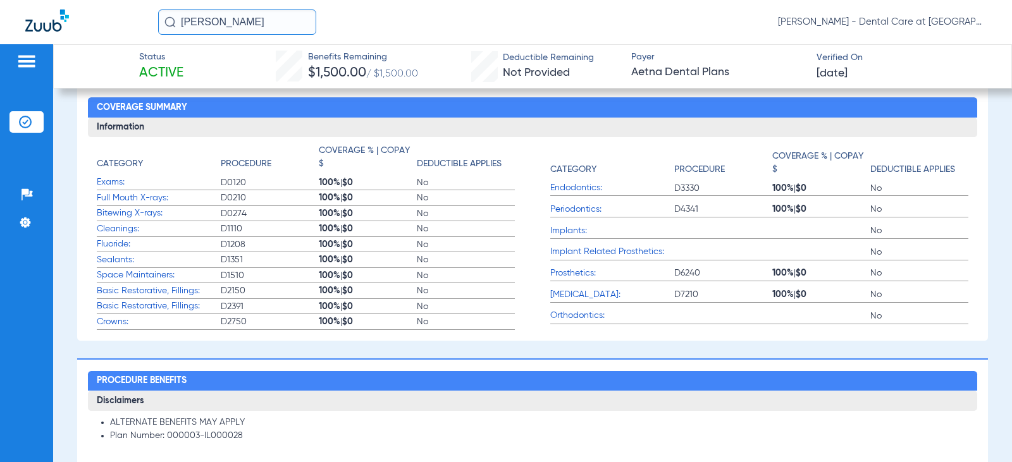
scroll to position [270, 0]
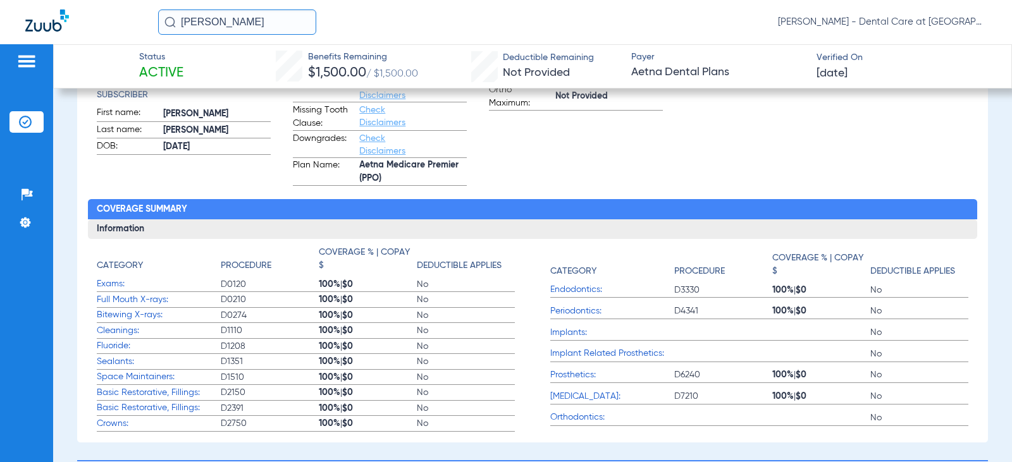
click at [520, 166] on app-benefits-information "Benefits Remaining/Total Maximum: $1,500/$1,500 Ind. Deductible: Not Provided F…" at bounding box center [576, 89] width 174 height 194
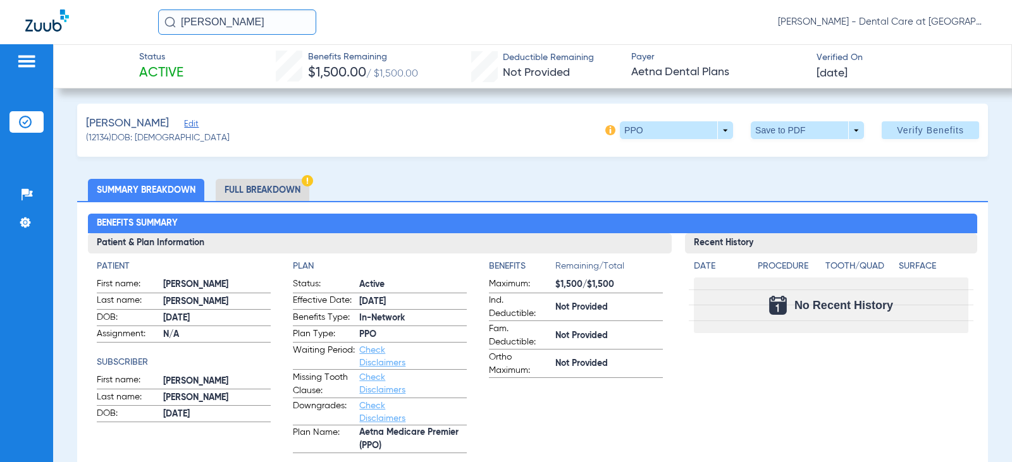
scroll to position [0, 0]
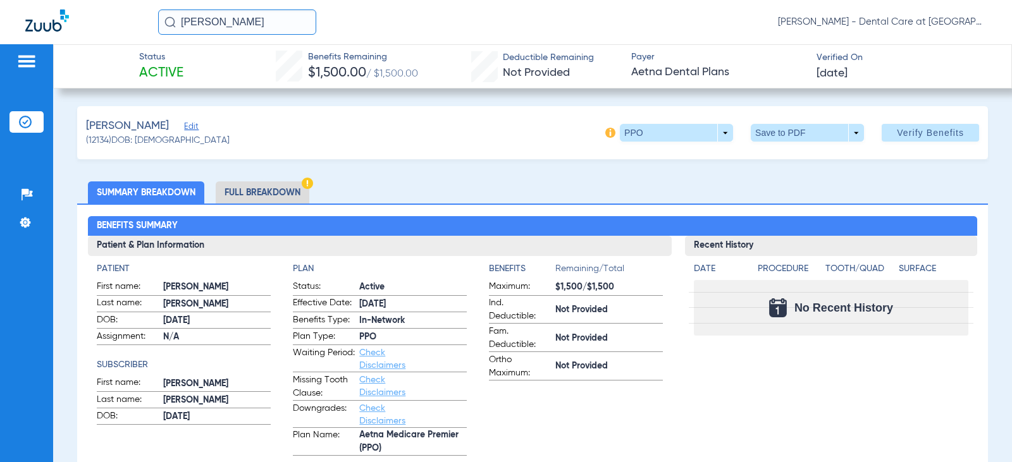
click at [284, 188] on li "Full Breakdown" at bounding box center [263, 192] width 94 height 22
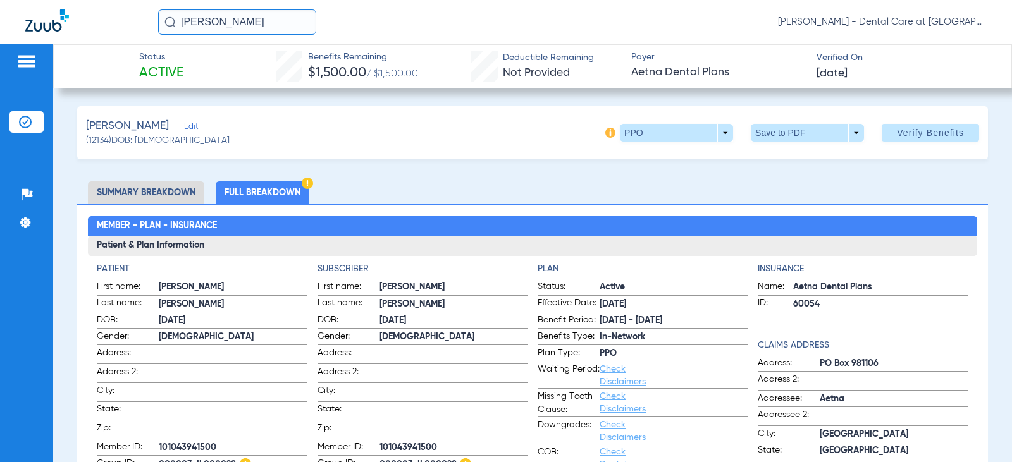
click at [283, 187] on li "Full Breakdown" at bounding box center [263, 192] width 94 height 22
click at [273, 21] on input "[PERSON_NAME]" at bounding box center [237, 21] width 158 height 25
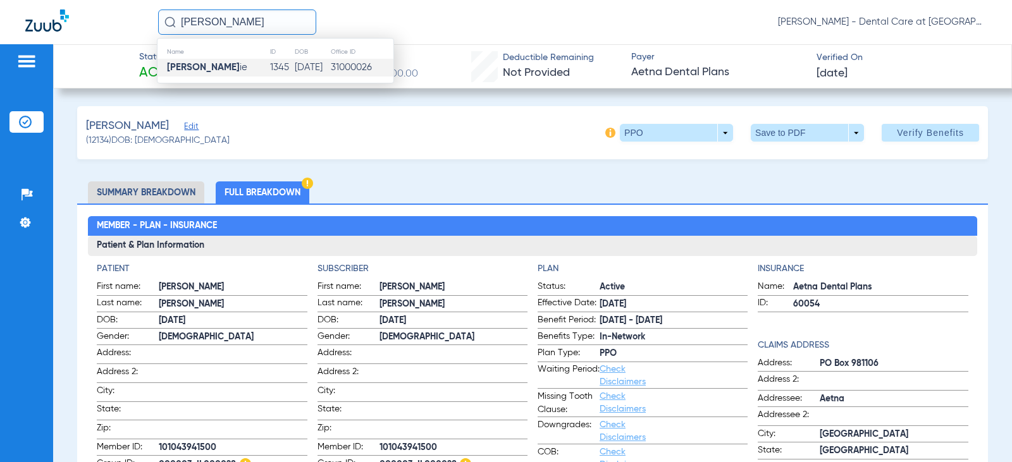
click at [297, 61] on td "[DATE]" at bounding box center [312, 68] width 36 height 18
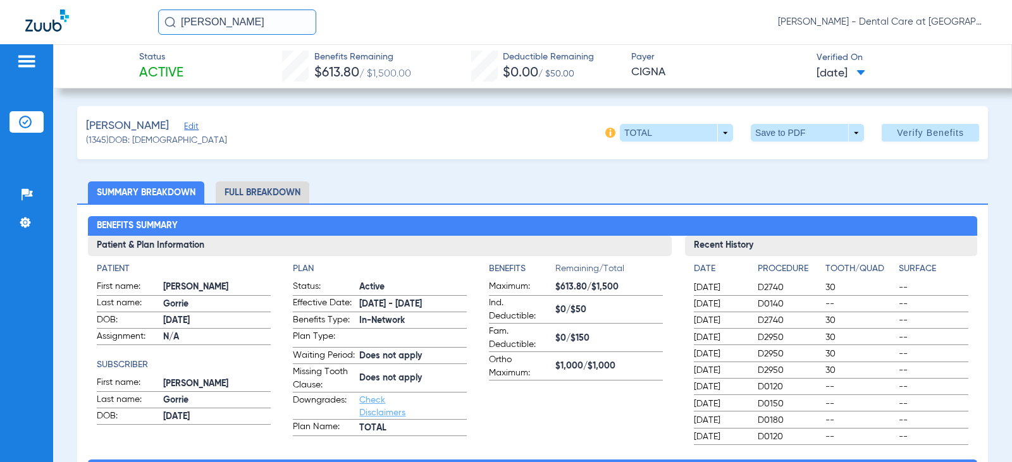
click at [251, 196] on li "Full Breakdown" at bounding box center [263, 192] width 94 height 22
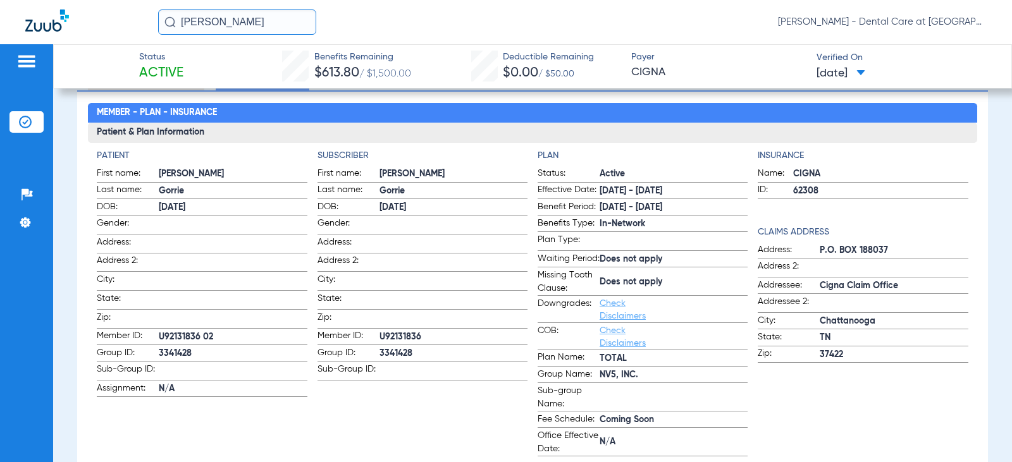
scroll to position [126, 0]
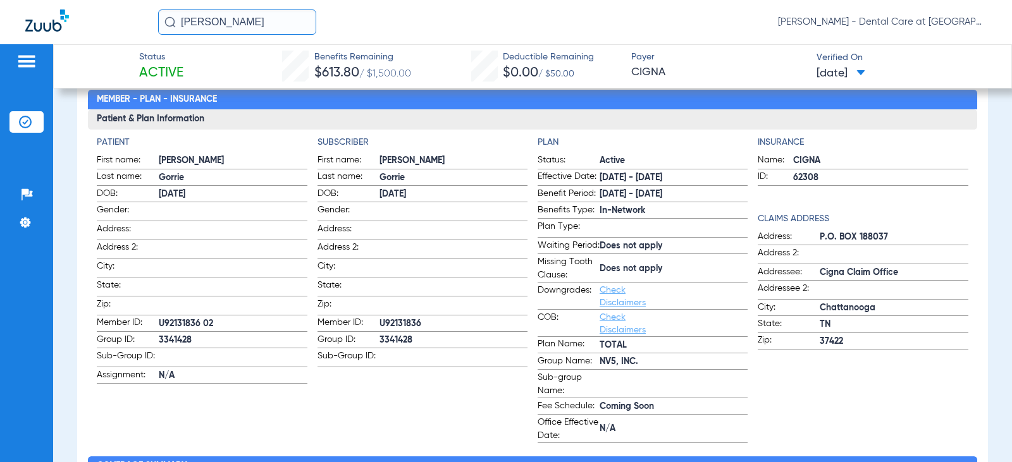
click at [228, 324] on span "U92131836 02" at bounding box center [233, 323] width 148 height 13
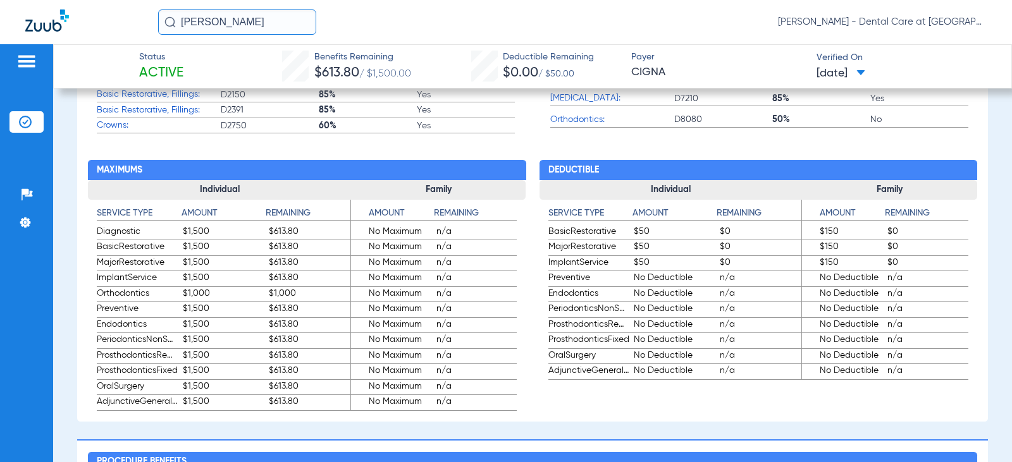
scroll to position [696, 0]
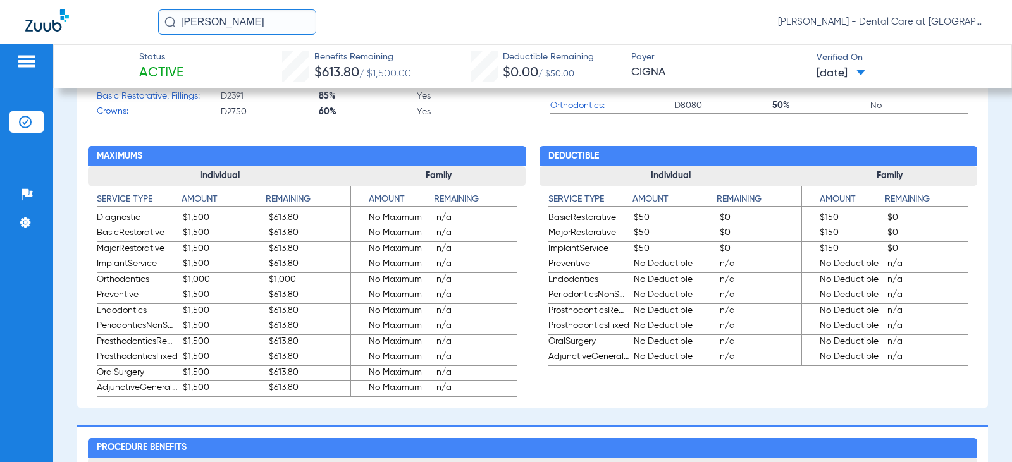
drag, startPoint x: 235, startPoint y: 22, endPoint x: 114, endPoint y: 8, distance: 121.7
click at [114, 8] on div "[PERSON_NAME] [PERSON_NAME] - Dental Care at [GEOGRAPHIC_DATA]" at bounding box center [506, 22] width 1012 height 44
click at [249, 19] on input "[PERSON_NAME]" at bounding box center [237, 21] width 158 height 25
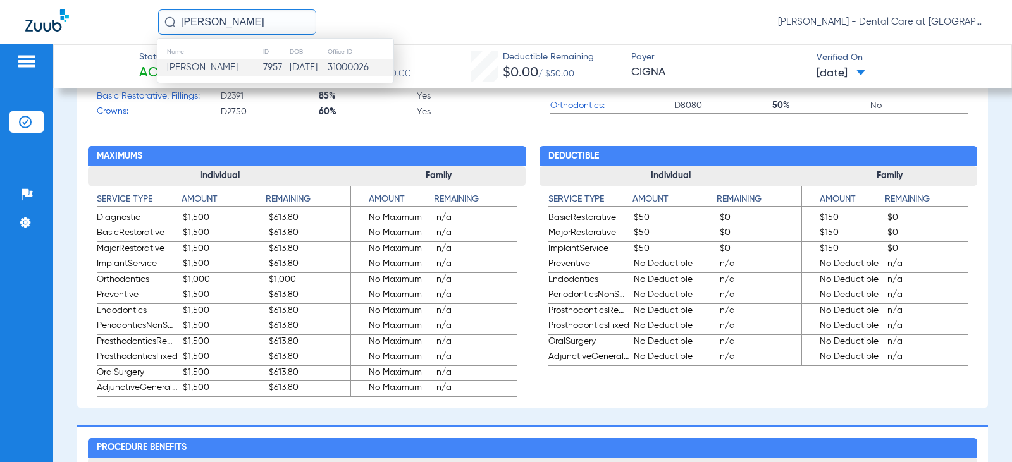
click at [305, 68] on td "[DATE]" at bounding box center [308, 68] width 38 height 18
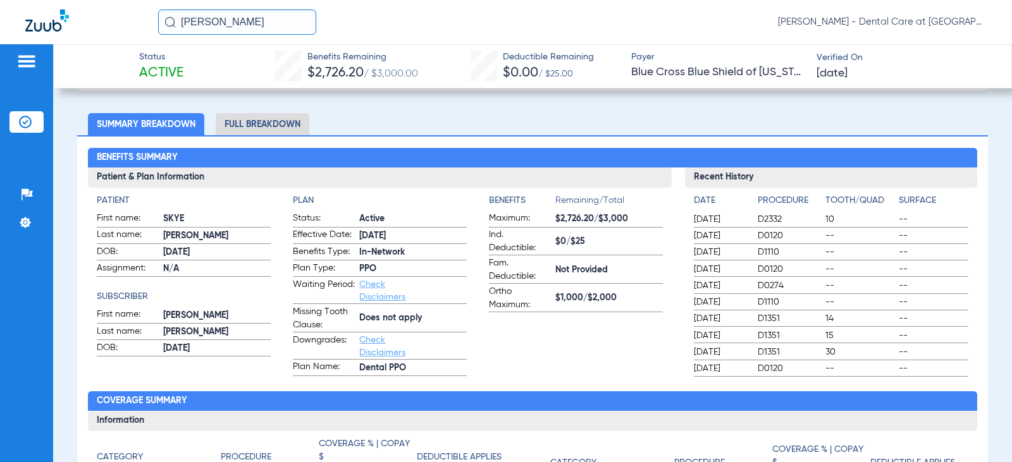
scroll to position [68, 0]
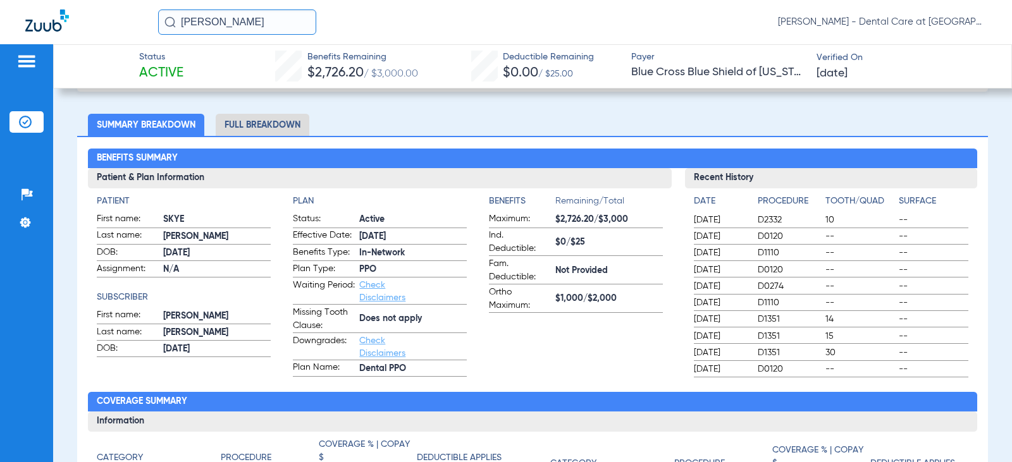
click at [257, 123] on li "Full Breakdown" at bounding box center [263, 125] width 94 height 22
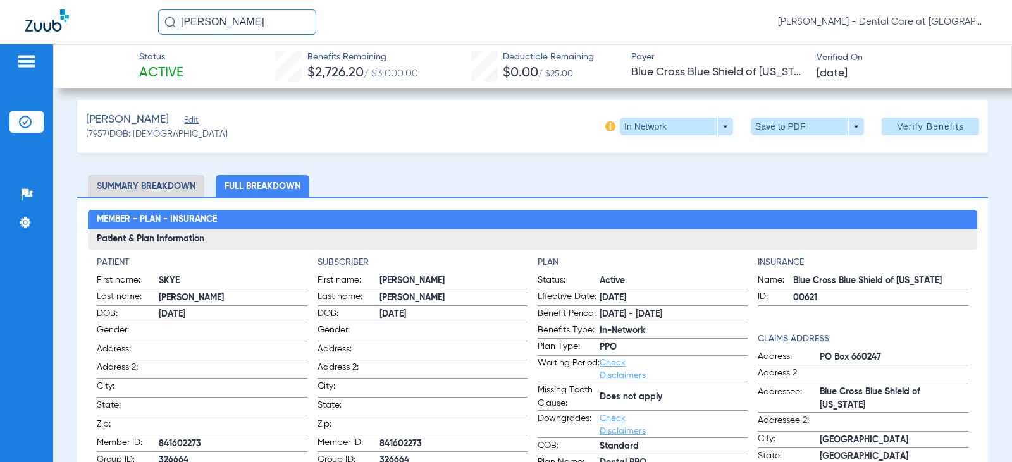
scroll to position [0, 0]
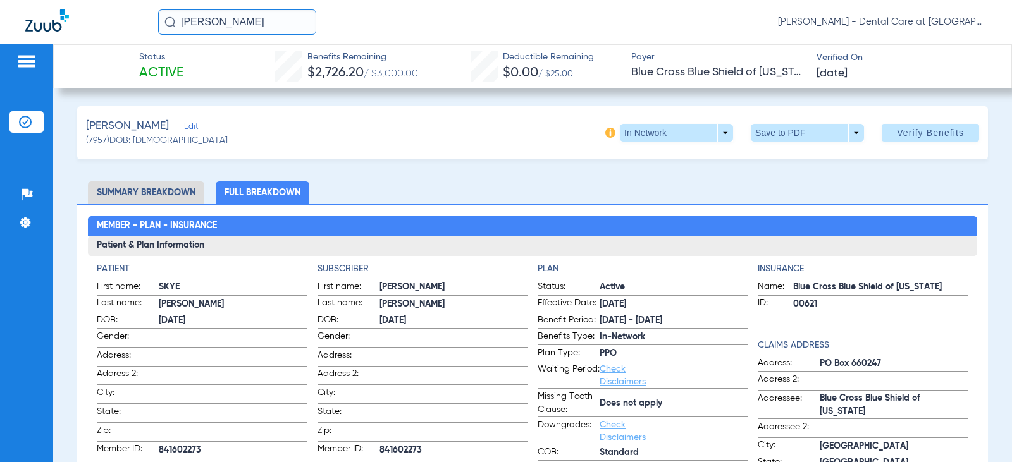
drag, startPoint x: 193, startPoint y: 23, endPoint x: 59, endPoint y: 23, distance: 134.1
click at [72, 23] on div "[PERSON_NAME] [PERSON_NAME] - Dental Care at [GEOGRAPHIC_DATA]" at bounding box center [506, 22] width 1012 height 44
click at [249, 22] on input "[PERSON_NAME]" at bounding box center [237, 21] width 158 height 25
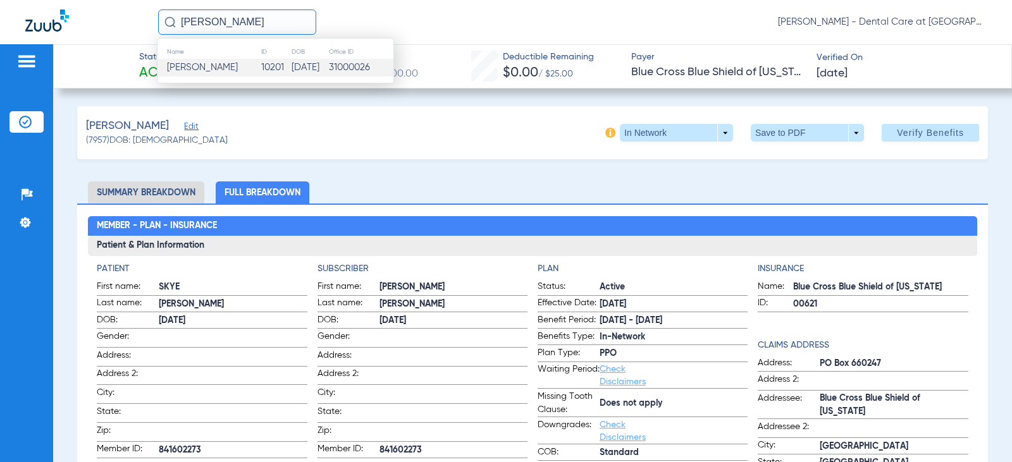
click at [261, 59] on td "10201" at bounding box center [276, 68] width 30 height 18
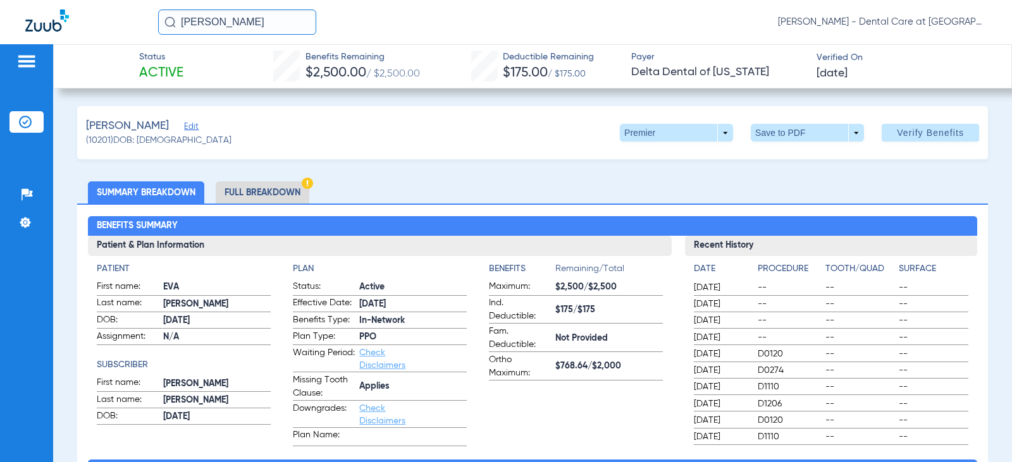
click at [291, 19] on input "[PERSON_NAME]" at bounding box center [237, 21] width 158 height 25
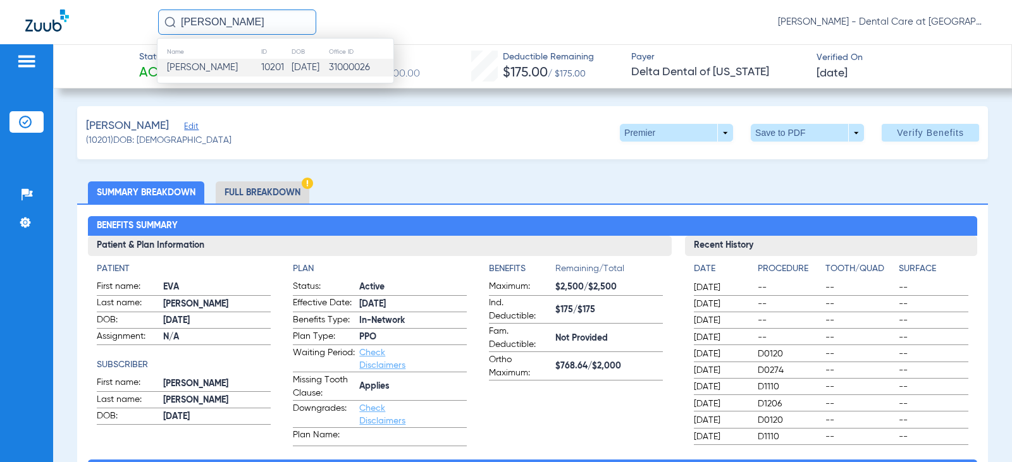
click at [291, 19] on input "[PERSON_NAME]" at bounding box center [237, 21] width 158 height 25
click at [366, 73] on td "31000026" at bounding box center [360, 68] width 65 height 18
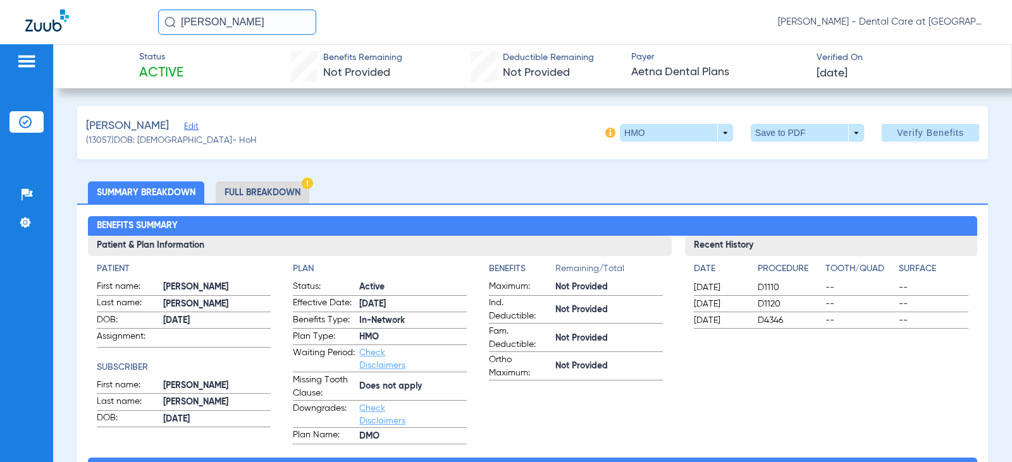
click at [272, 198] on li "Full Breakdown" at bounding box center [263, 192] width 94 height 22
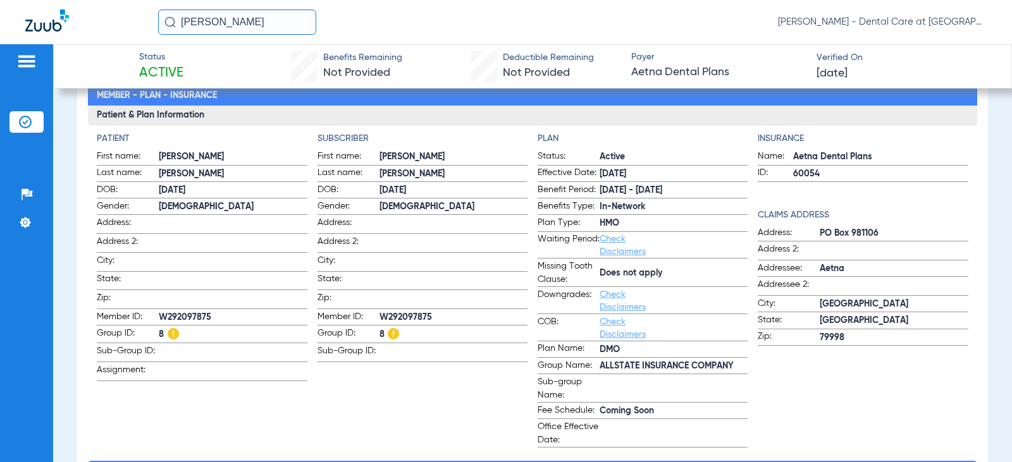
scroll to position [190, 0]
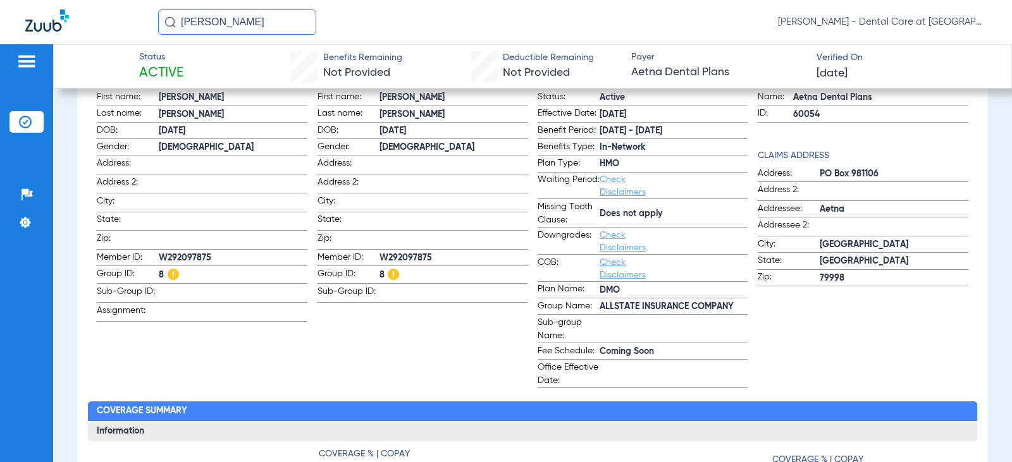
drag, startPoint x: 285, startPoint y: 20, endPoint x: -12, endPoint y: 28, distance: 296.7
click at [0, 28] on html "[PERSON_NAME] [PERSON_NAME] - Dental Care at [GEOGRAPHIC_DATA] Patients Insuran…" at bounding box center [506, 231] width 1012 height 462
click at [266, 24] on input "[PERSON_NAME]" at bounding box center [237, 21] width 158 height 25
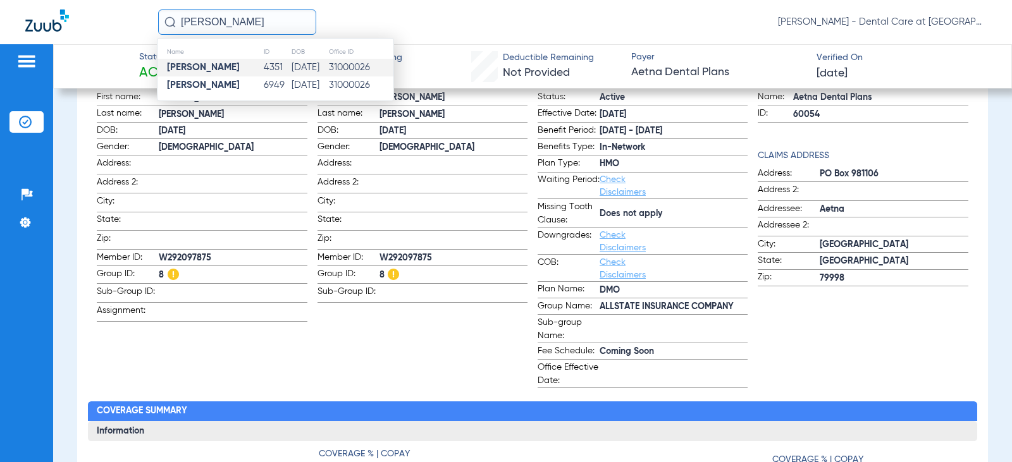
type input "[PERSON_NAME]"
click at [264, 66] on td "4351" at bounding box center [277, 68] width 28 height 18
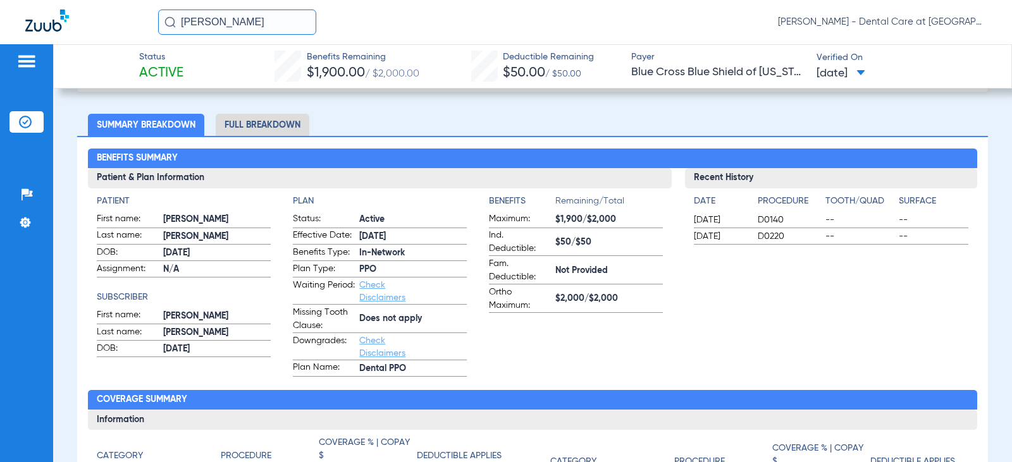
scroll to position [69, 0]
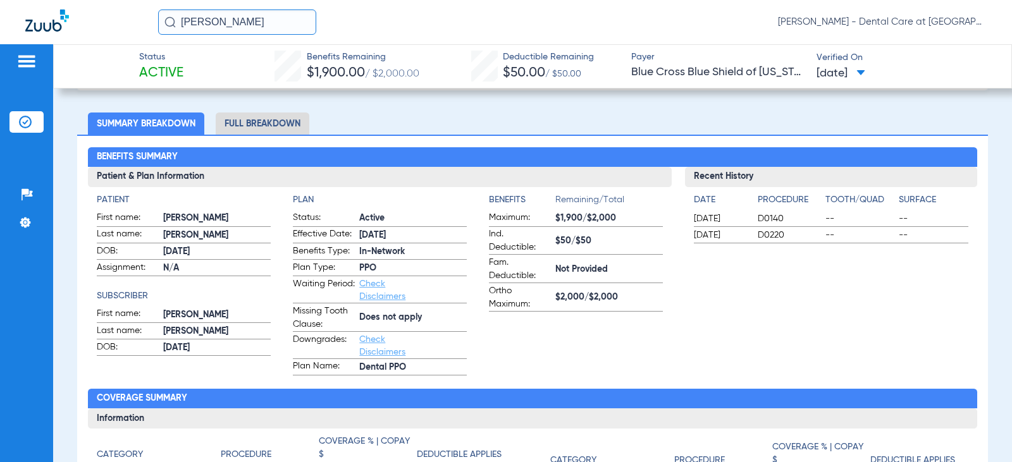
click at [250, 117] on li "Full Breakdown" at bounding box center [263, 124] width 94 height 22
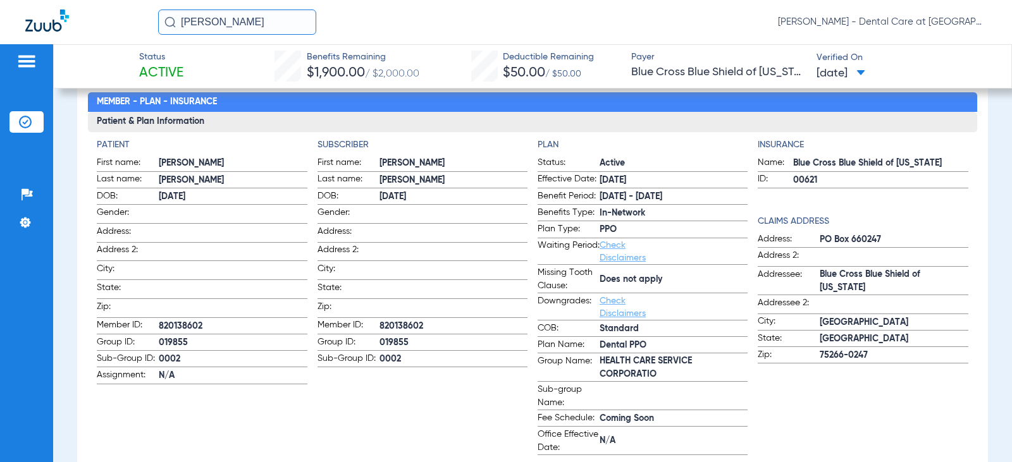
scroll to position [126, 0]
